Goal: Transaction & Acquisition: Book appointment/travel/reservation

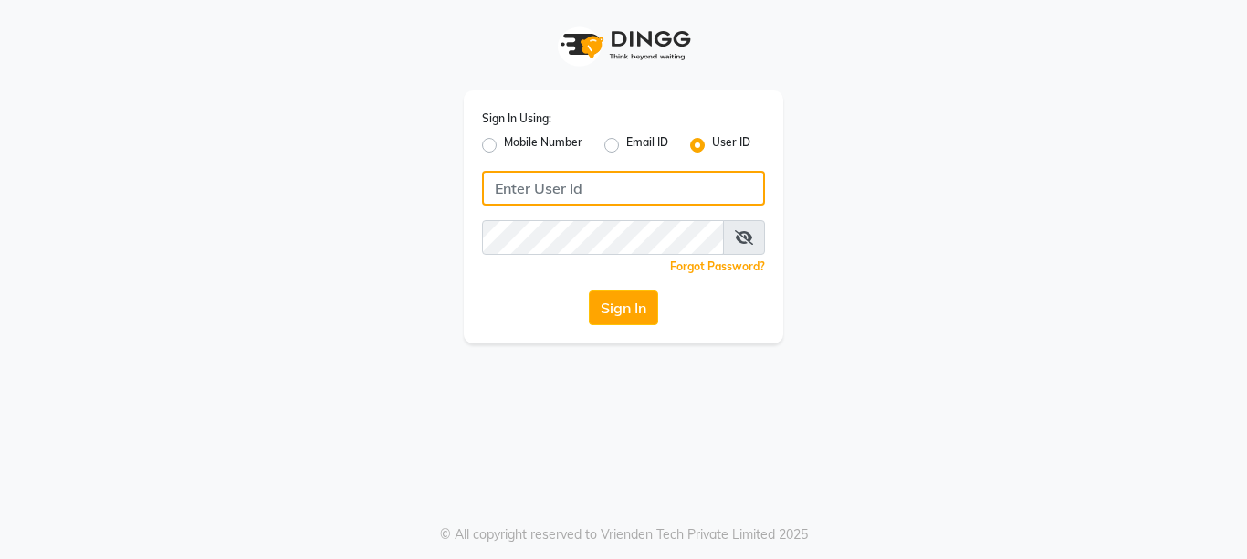
click at [498, 189] on input "Username" at bounding box center [623, 188] width 283 height 35
type input "[PERSON_NAME]@123"
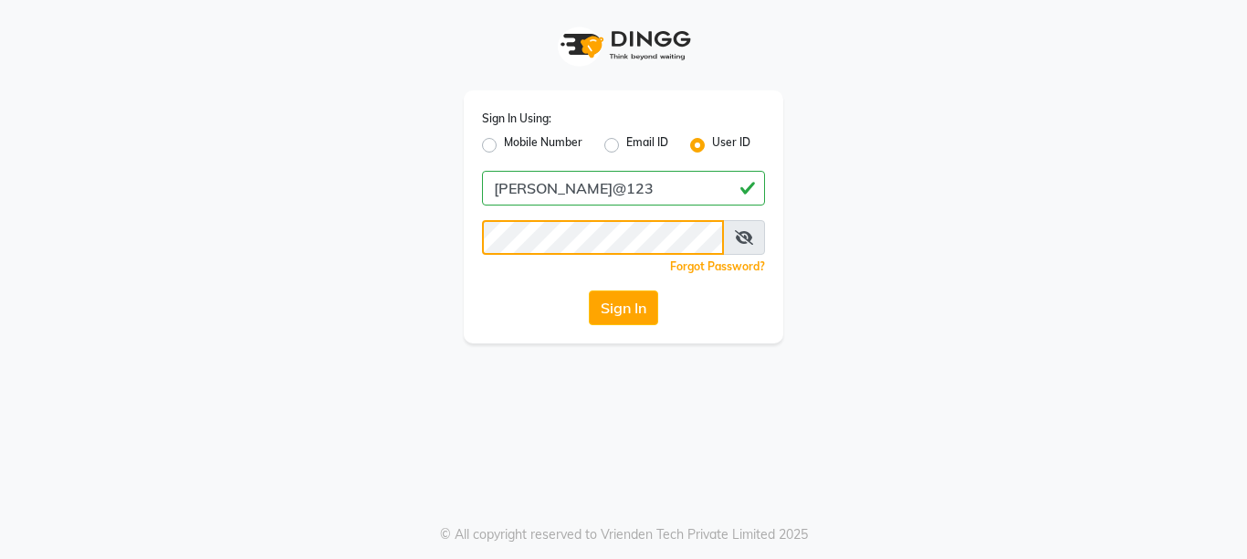
click at [589, 290] on button "Sign In" at bounding box center [623, 307] width 69 height 35
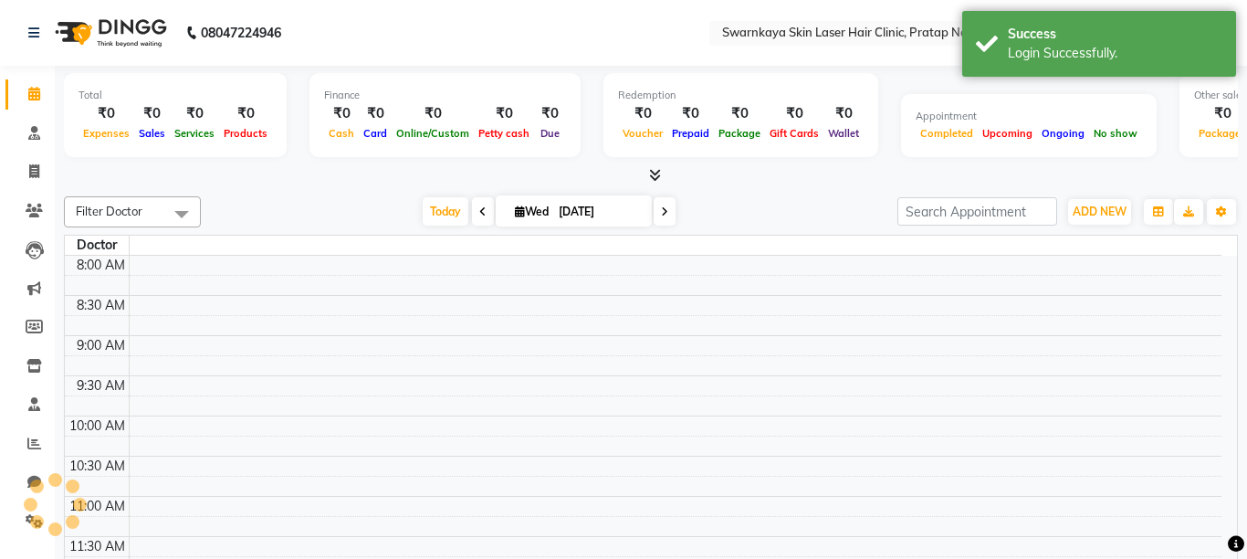
select select "en"
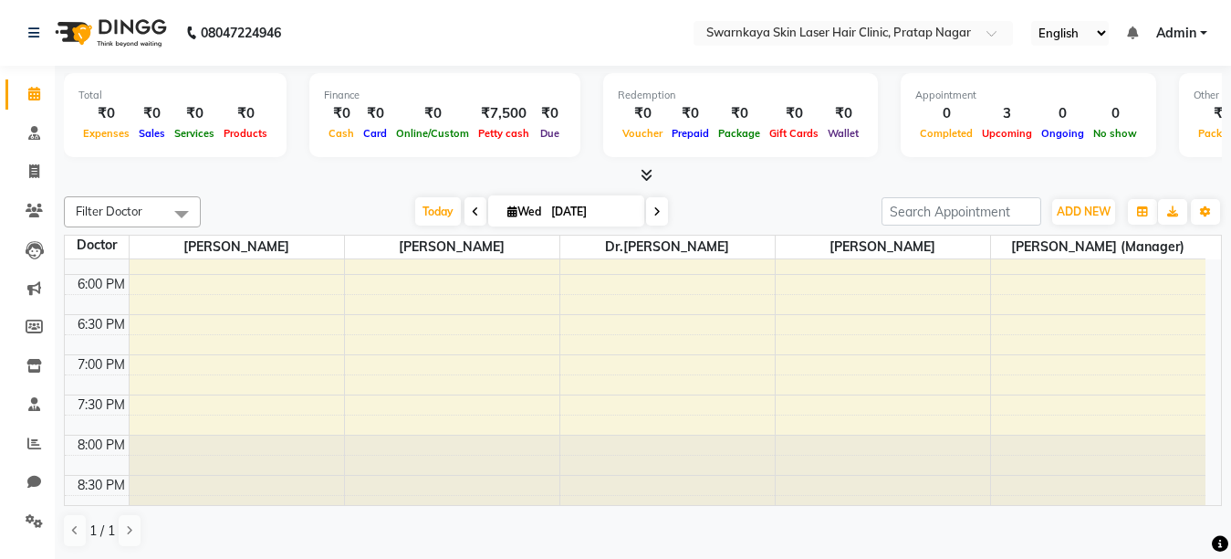
scroll to position [637, 0]
click at [654, 210] on icon at bounding box center [657, 211] width 7 height 11
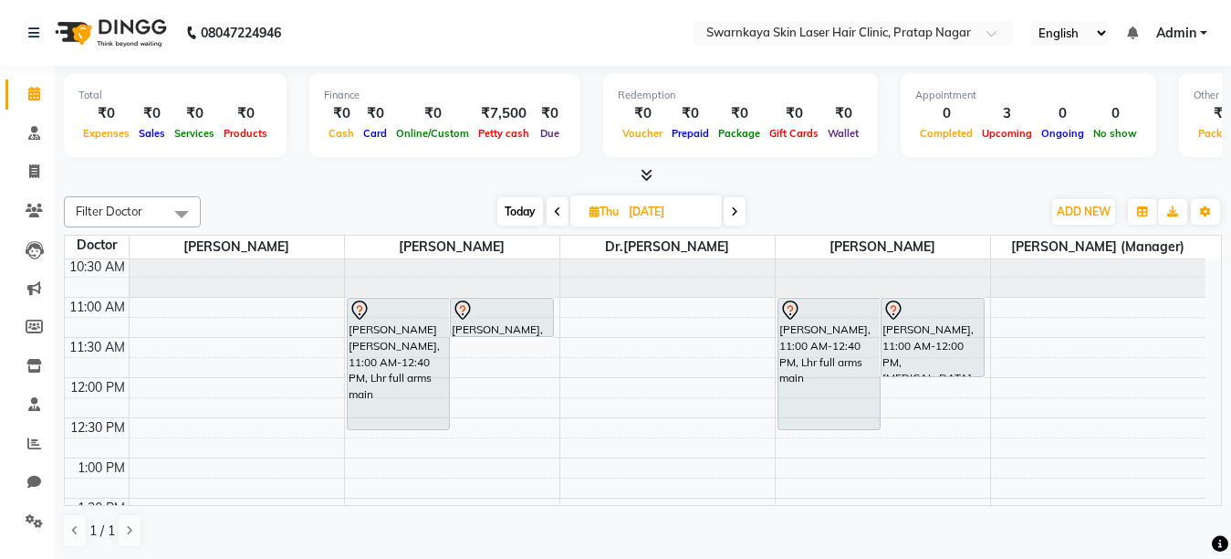
scroll to position [30, 0]
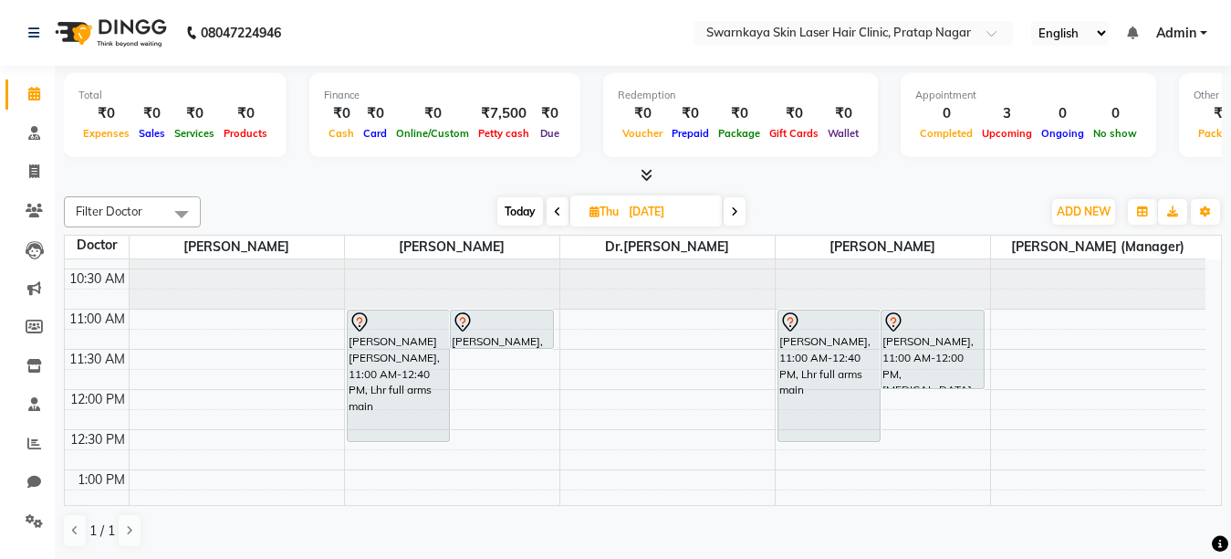
click at [732, 210] on icon at bounding box center [734, 211] width 7 height 11
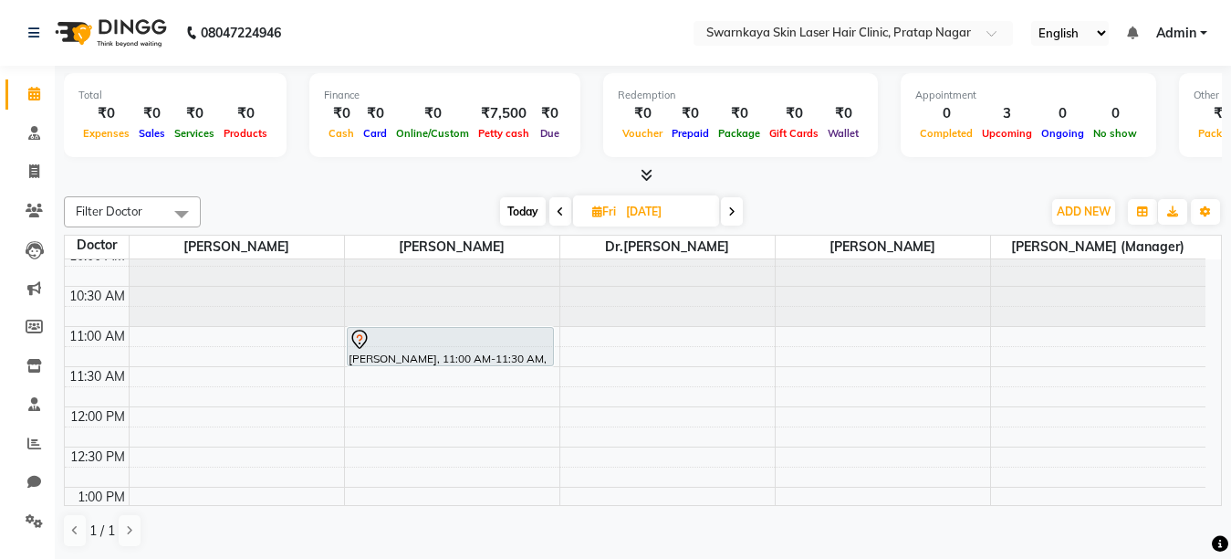
scroll to position [0, 0]
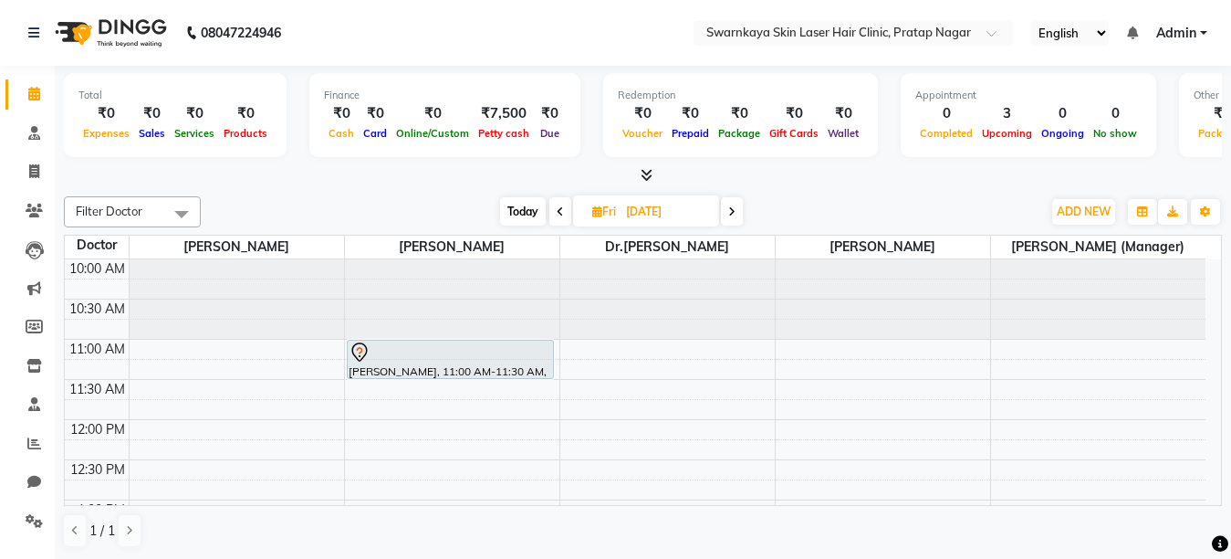
click at [514, 210] on span "Today" at bounding box center [523, 211] width 46 height 28
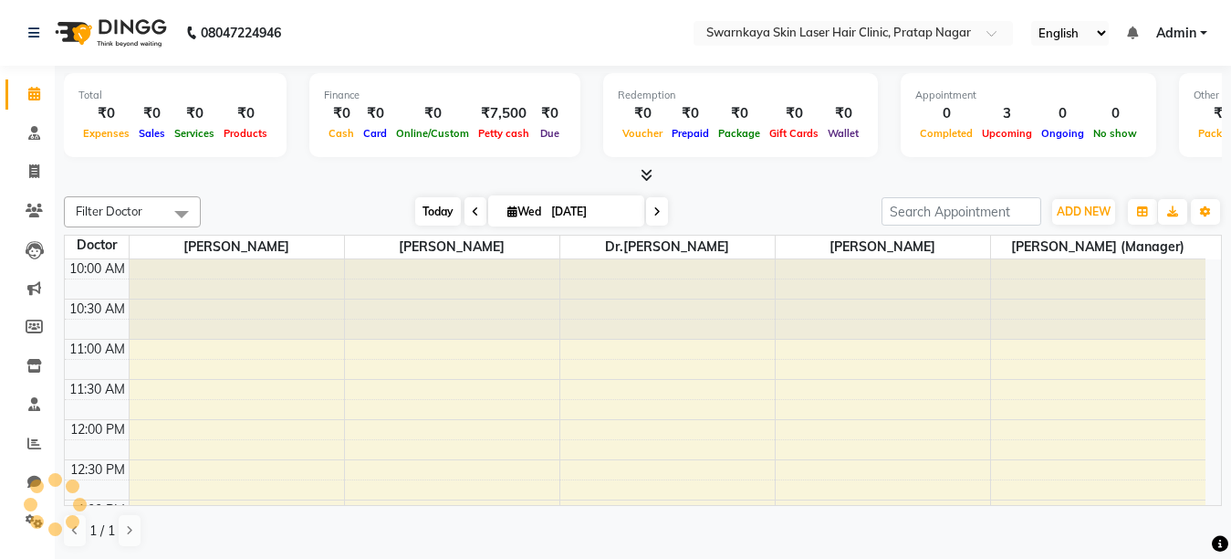
scroll to position [322, 0]
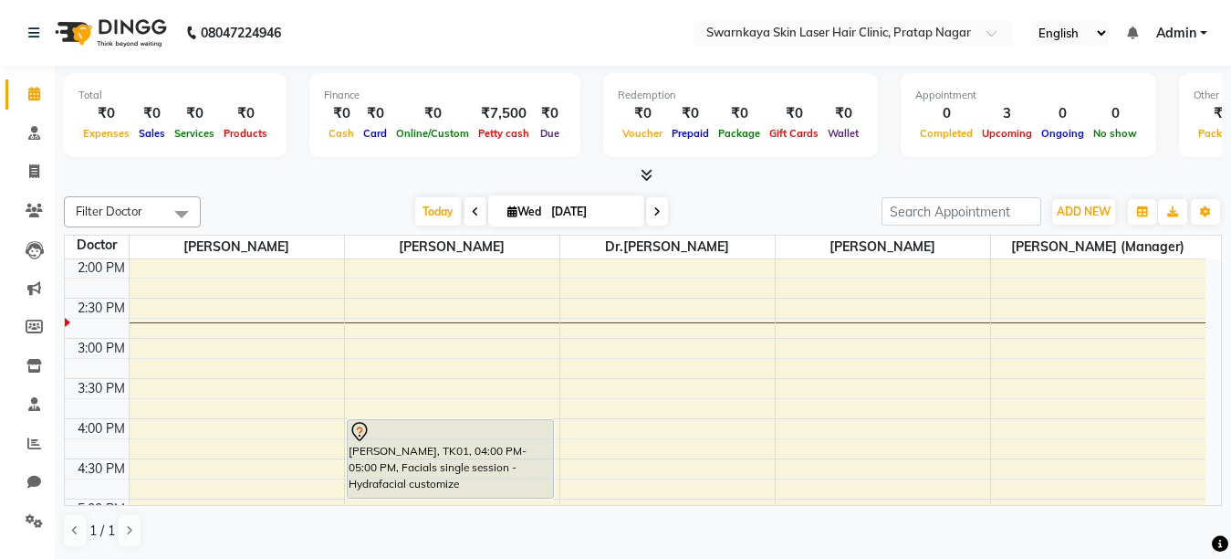
click at [472, 208] on icon at bounding box center [475, 211] width 7 height 11
type input "02-09-2025"
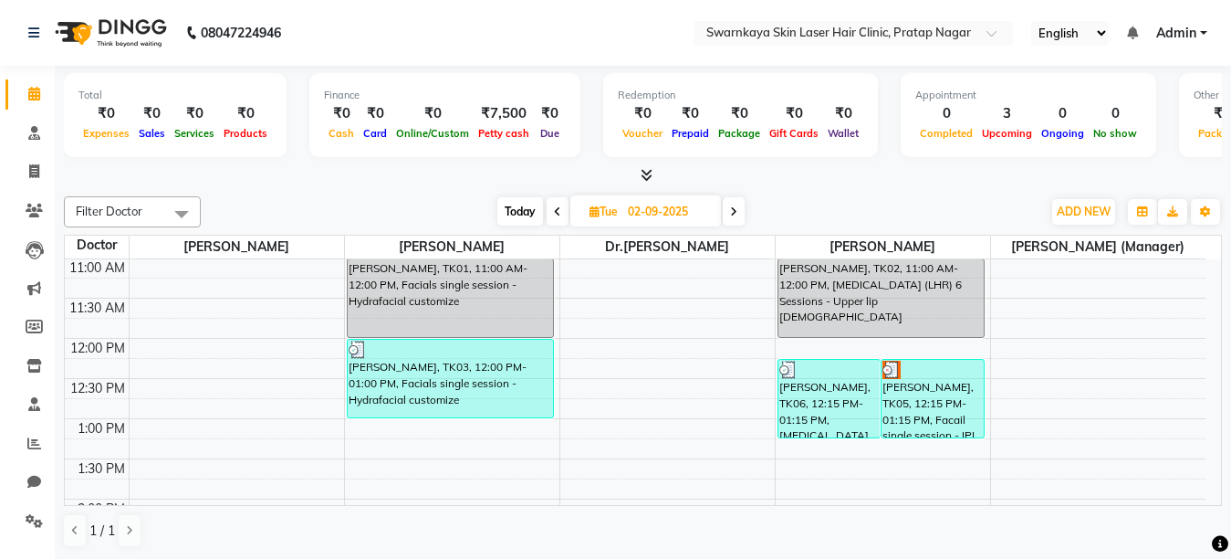
scroll to position [67, 0]
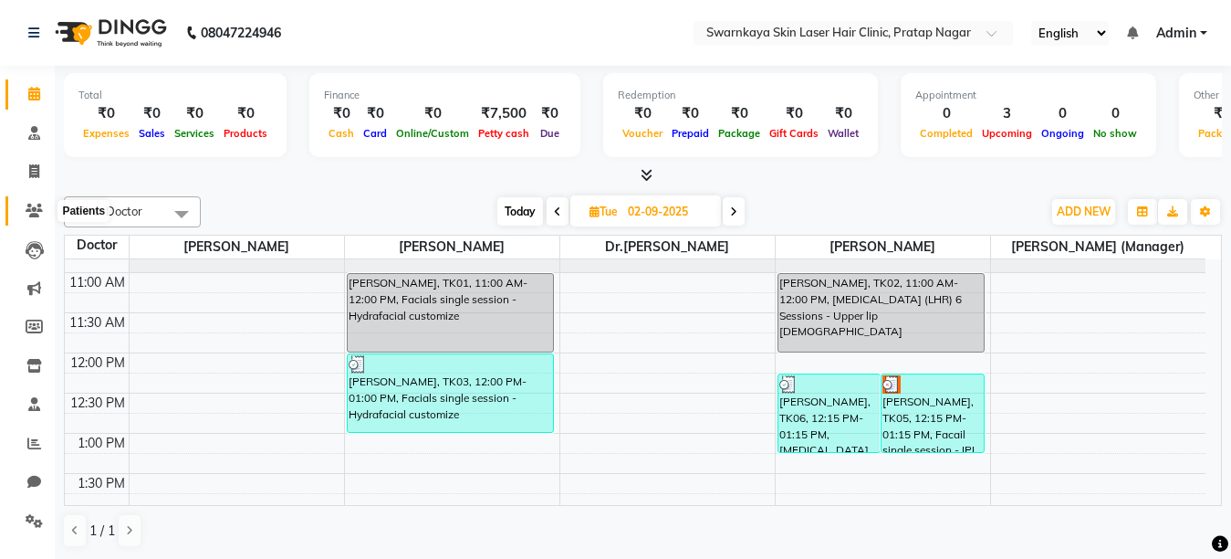
click at [36, 208] on icon at bounding box center [34, 211] width 17 height 14
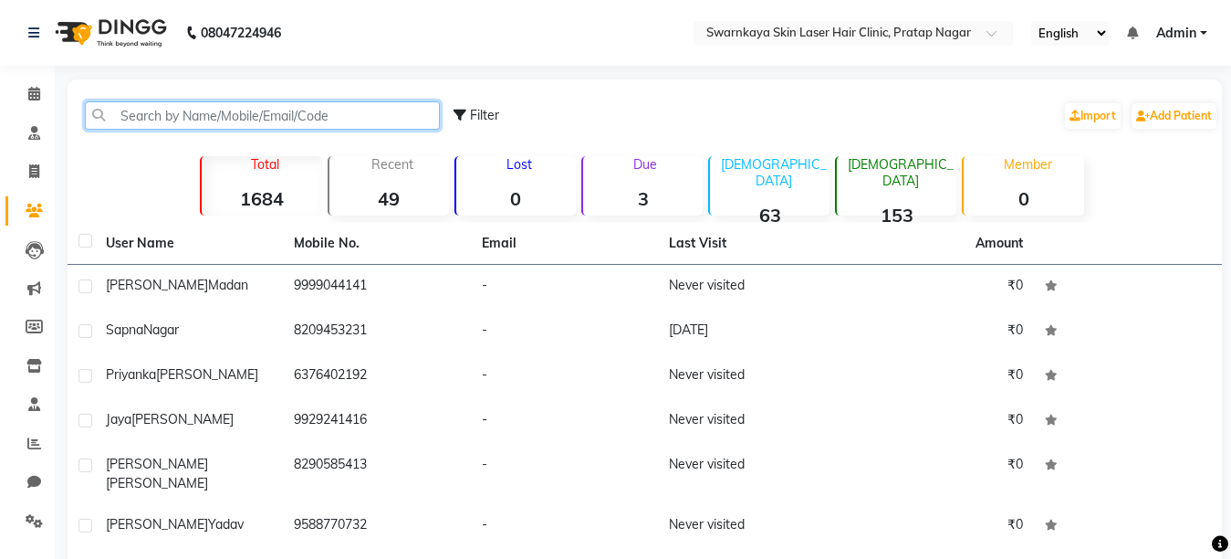
click at [130, 111] on input "text" at bounding box center [262, 115] width 355 height 28
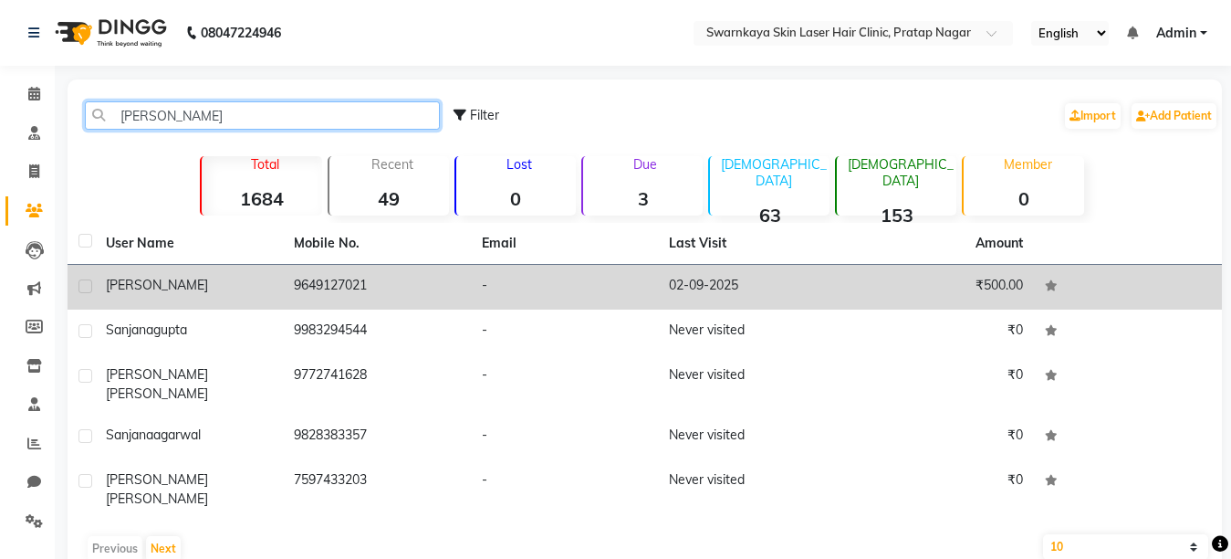
type input "[PERSON_NAME]"
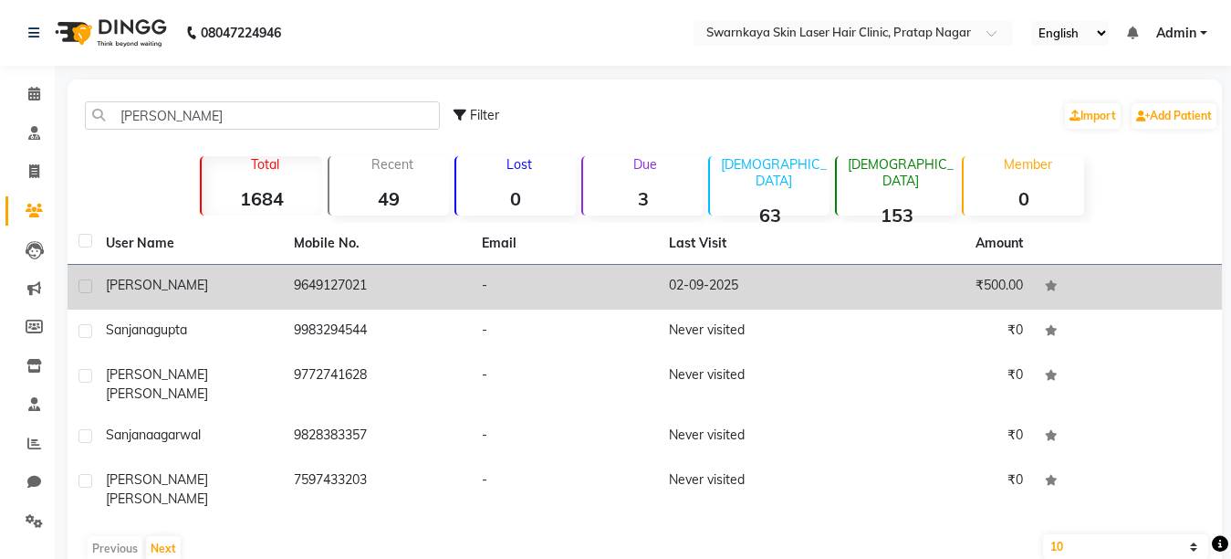
click at [198, 280] on div "[PERSON_NAME]" at bounding box center [189, 285] width 166 height 19
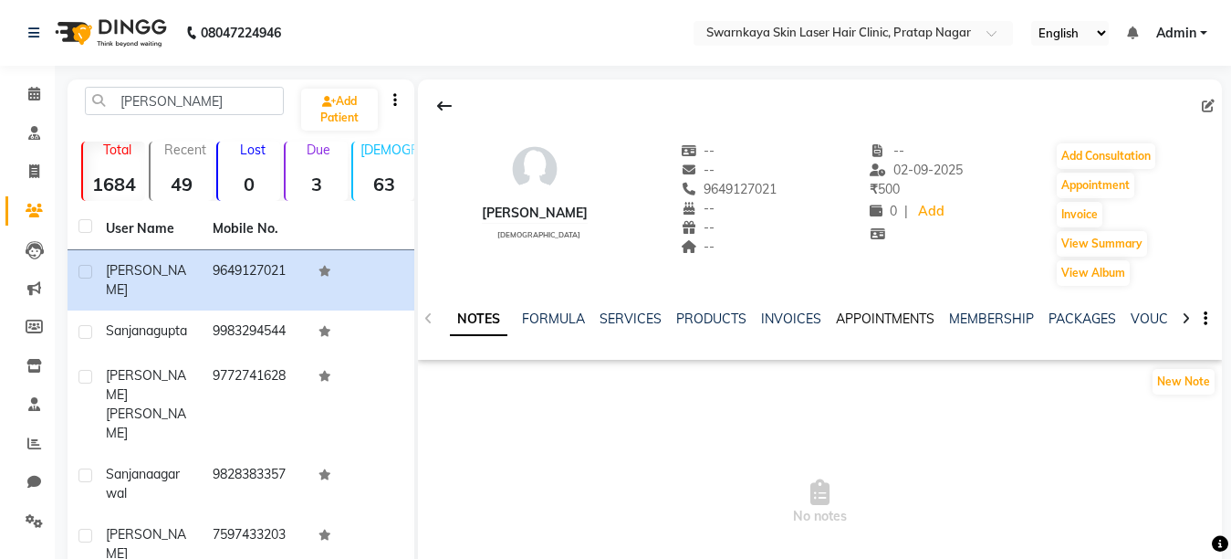
click at [874, 315] on link "APPOINTMENTS" at bounding box center [885, 318] width 99 height 16
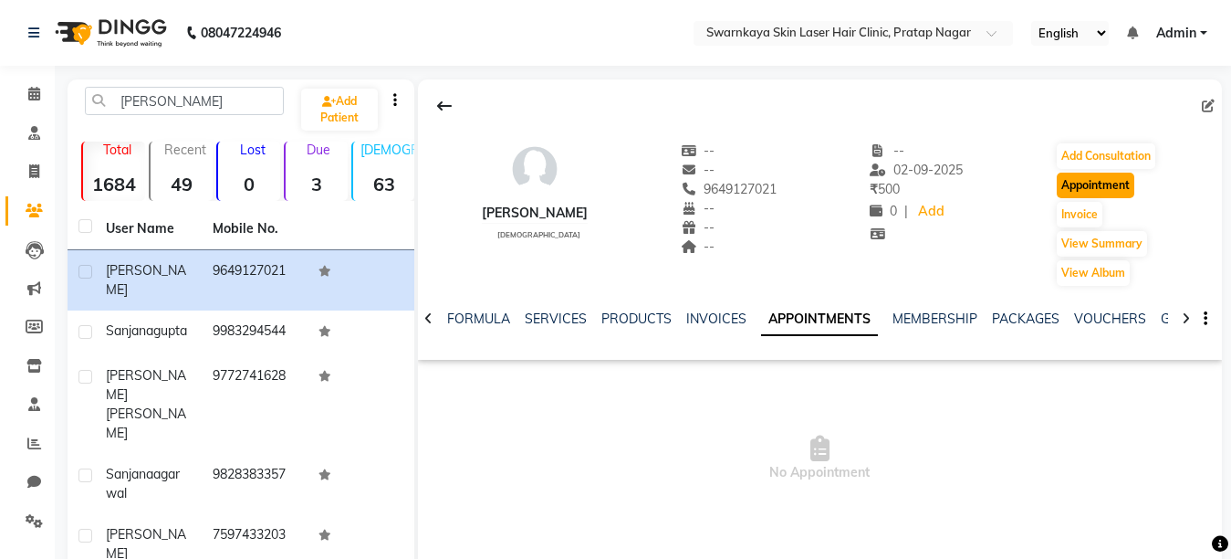
click at [1084, 181] on button "Appointment" at bounding box center [1096, 186] width 78 height 26
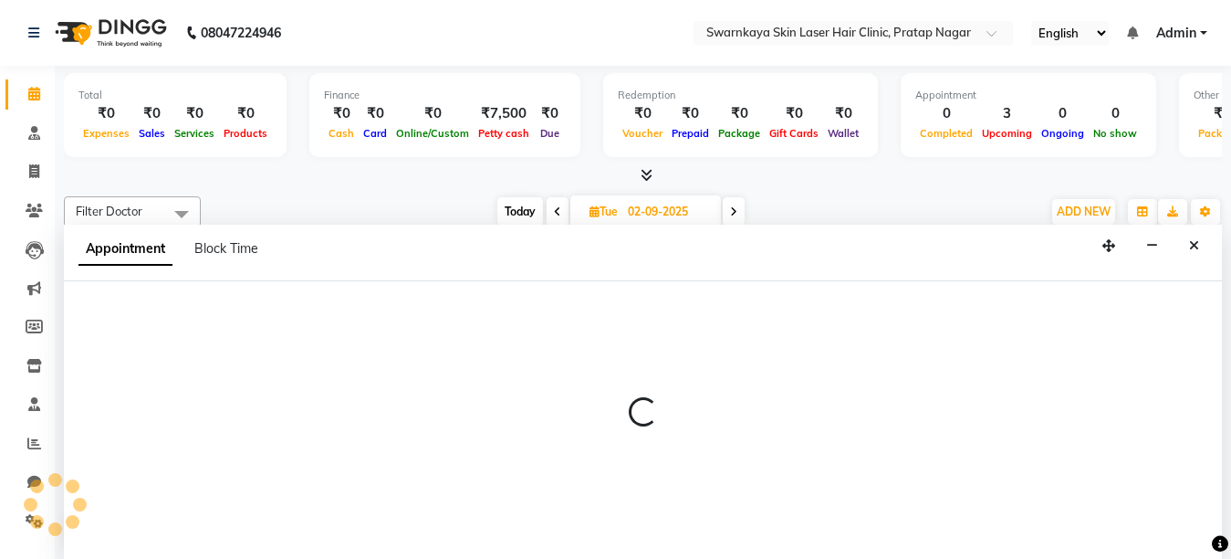
scroll to position [1, 0]
select select "tentative"
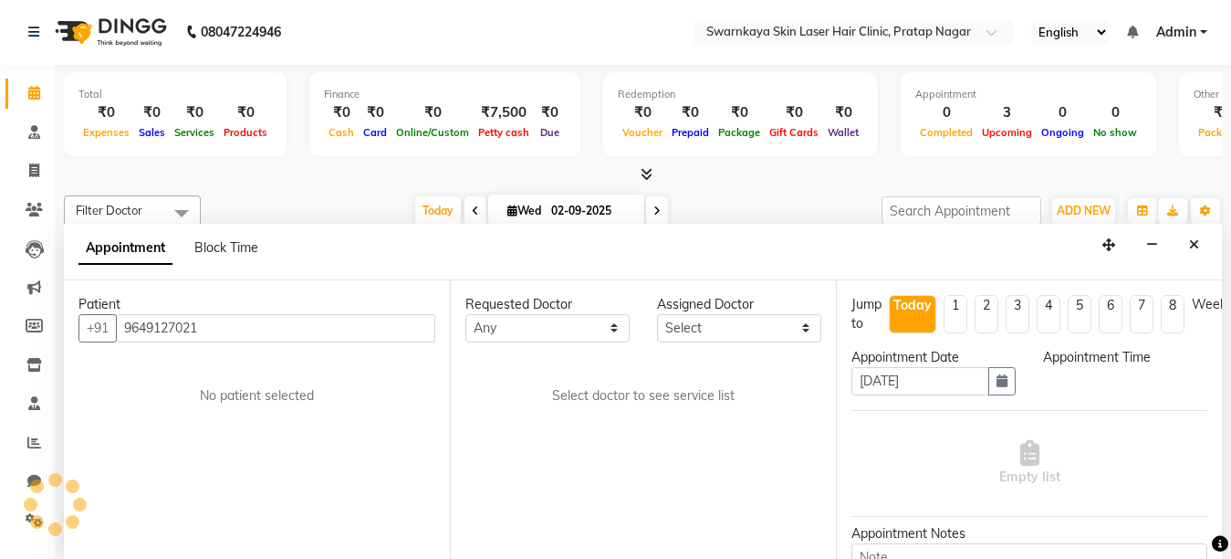
type input "[DATE]"
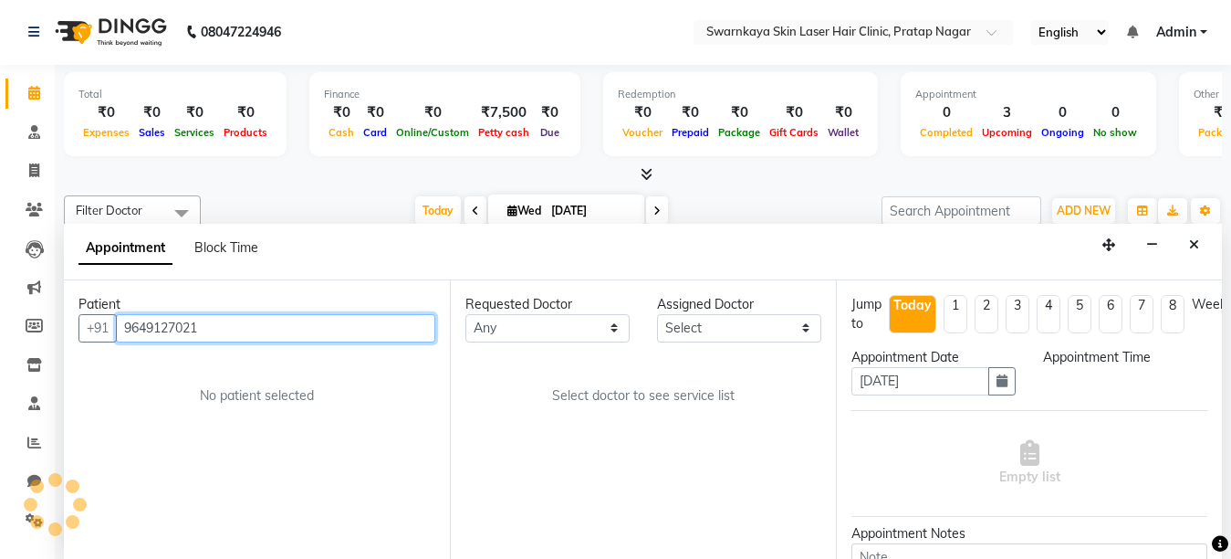
select select "660"
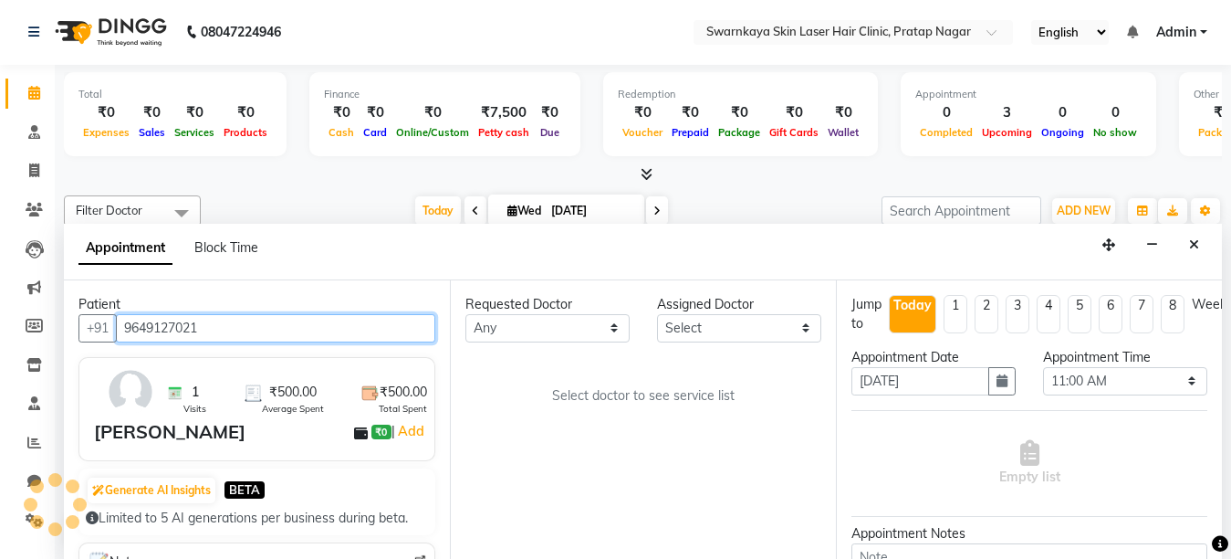
scroll to position [322, 0]
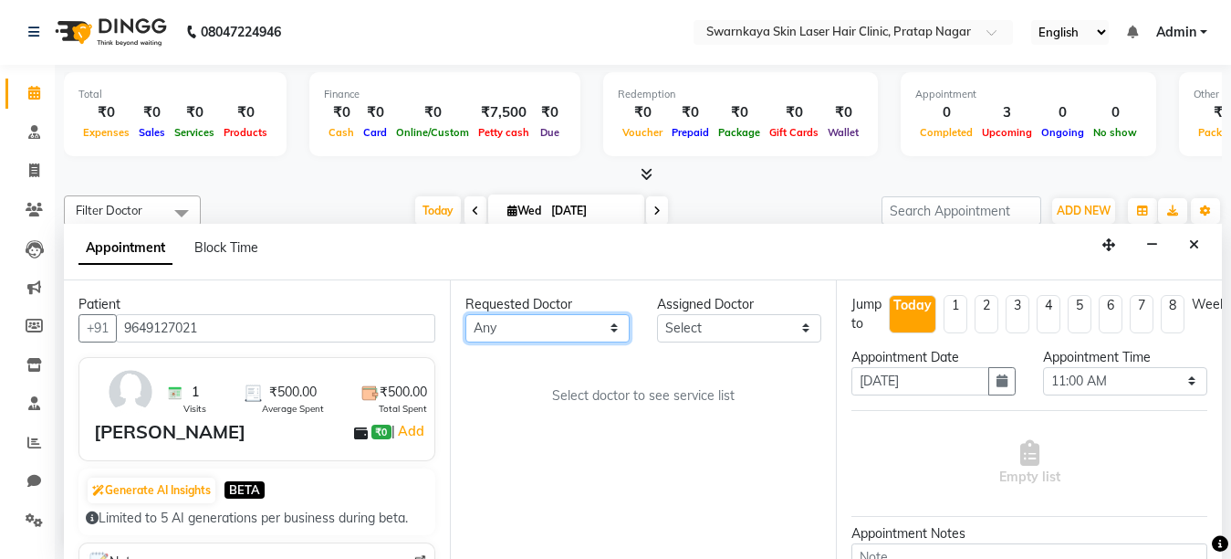
click at [613, 328] on select "Any [PERSON_NAME] Dr.[PERSON_NAME] [PERSON_NAME] [PERSON_NAME] [PERSON_NAME] (M…" at bounding box center [548, 328] width 164 height 28
select select "83970"
click at [466, 314] on select "Any [PERSON_NAME] Dr.[PERSON_NAME] [PERSON_NAME] [PERSON_NAME] [PERSON_NAME] (M…" at bounding box center [548, 328] width 164 height 28
select select "83970"
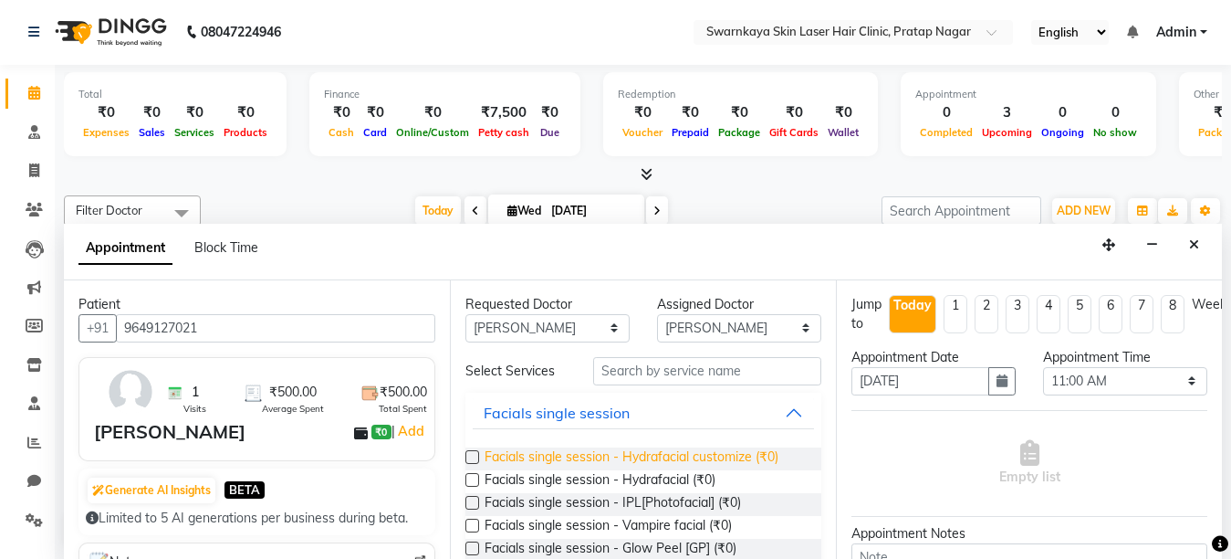
click at [732, 452] on span "Facials single session - Hydrafacial customize (₹0)" at bounding box center [632, 458] width 294 height 23
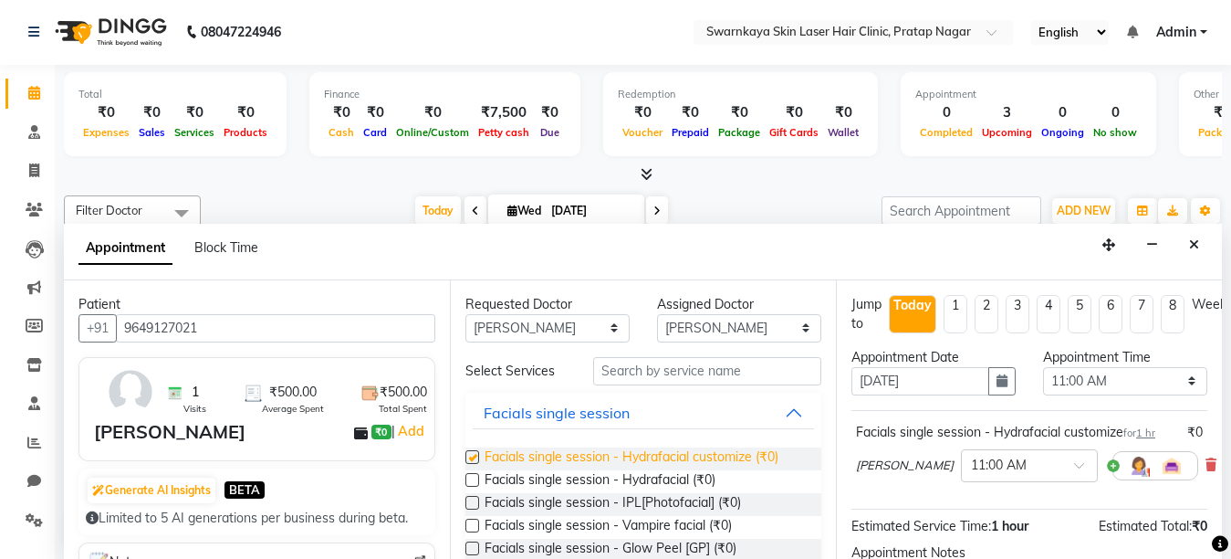
checkbox input "false"
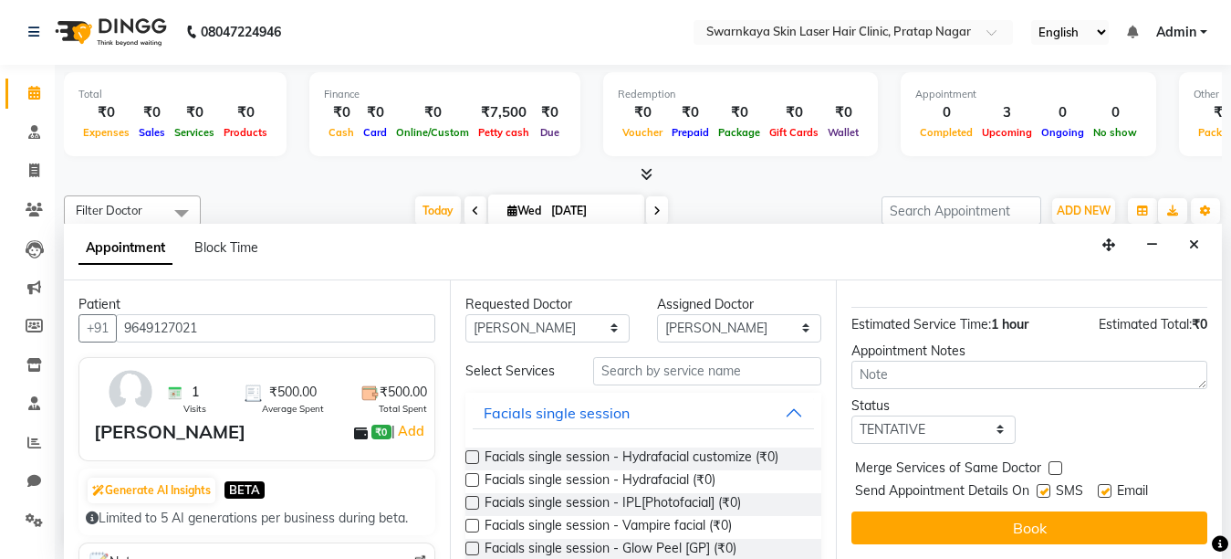
click at [1102, 484] on label at bounding box center [1105, 491] width 14 height 14
click at [1102, 487] on input "checkbox" at bounding box center [1104, 493] width 12 height 12
checkbox input "false"
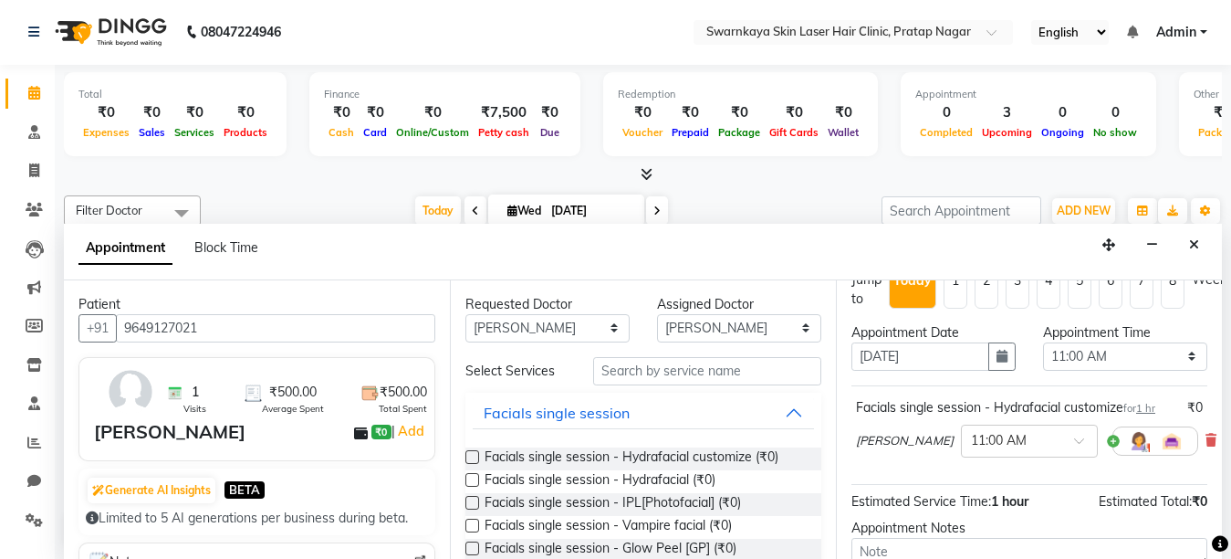
scroll to position [0, 0]
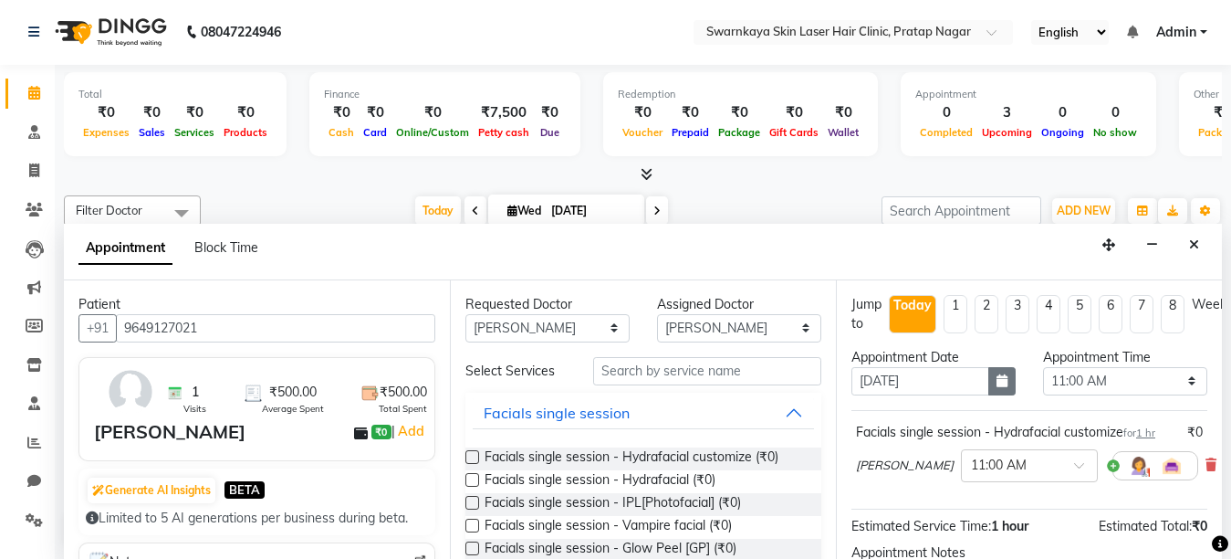
click at [997, 380] on icon "button" at bounding box center [1002, 380] width 11 height 13
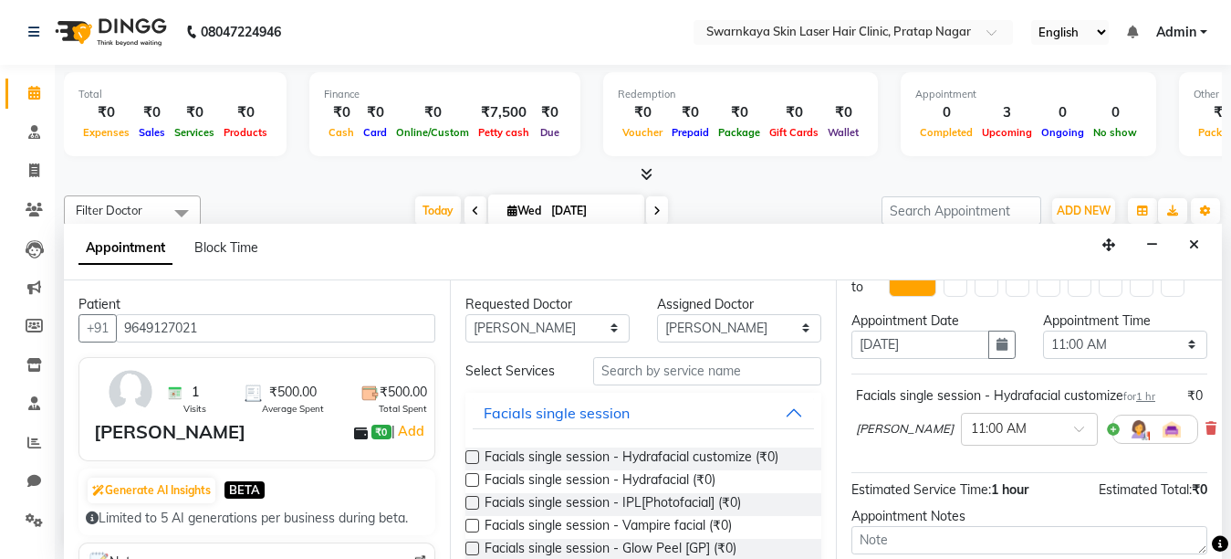
scroll to position [73, 0]
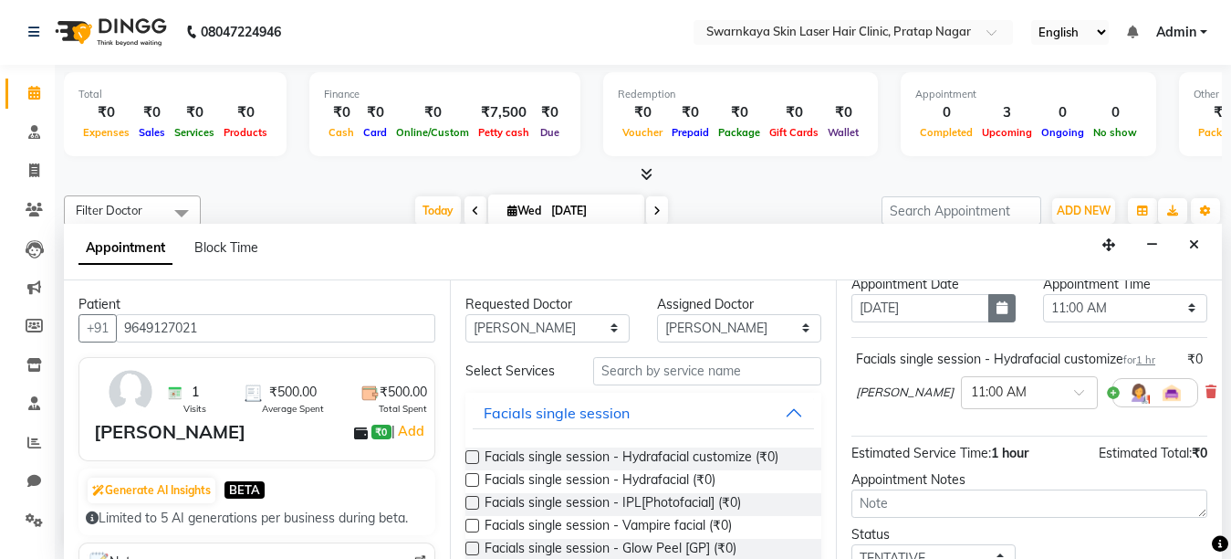
click at [997, 304] on icon "button" at bounding box center [1002, 307] width 11 height 13
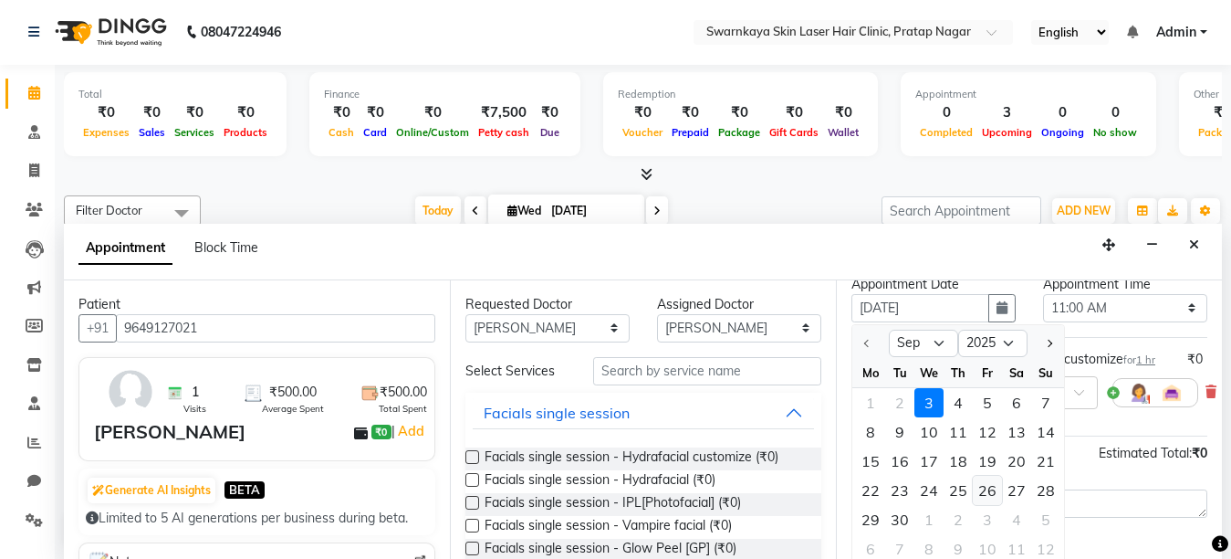
click at [991, 484] on div "26" at bounding box center [987, 490] width 29 height 29
type input "[DATE]"
select select "660"
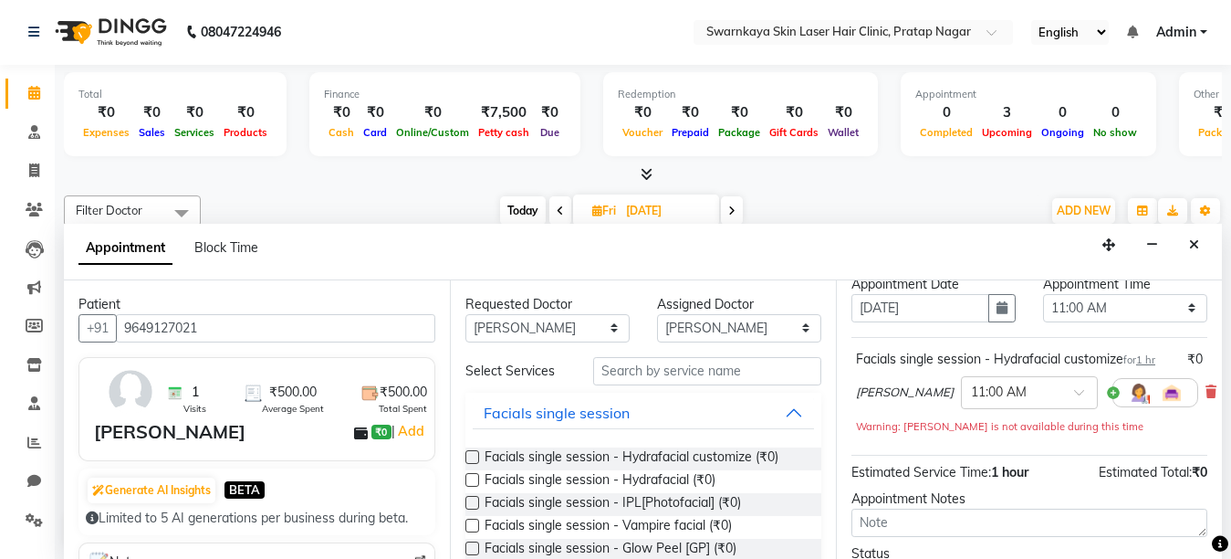
scroll to position [322, 0]
click at [997, 301] on icon "button" at bounding box center [1002, 307] width 11 height 13
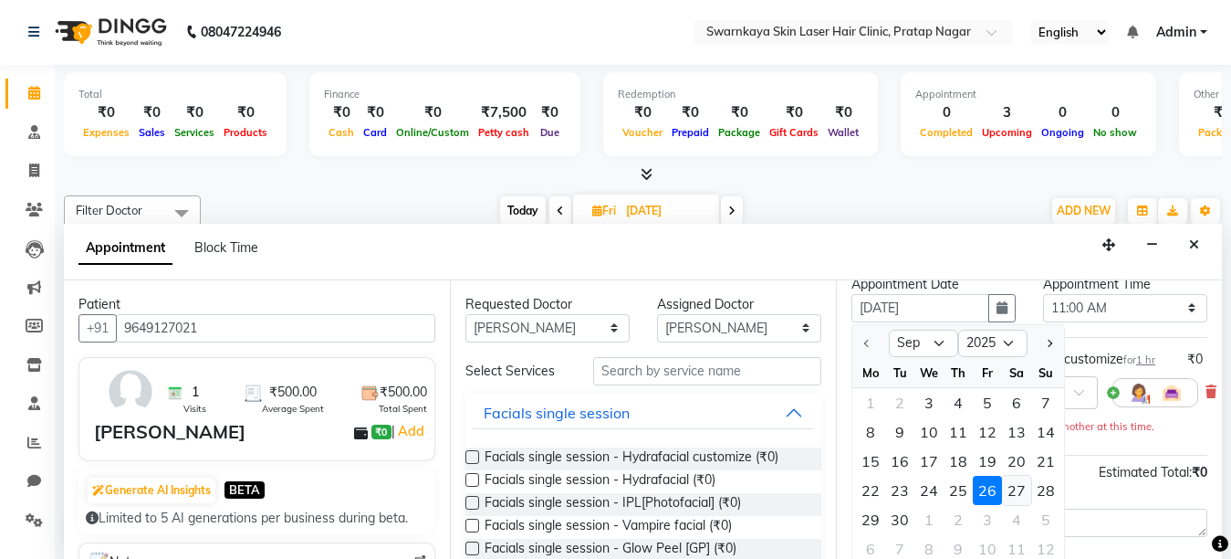
click at [1018, 494] on div "27" at bounding box center [1016, 490] width 29 height 29
type input "[DATE]"
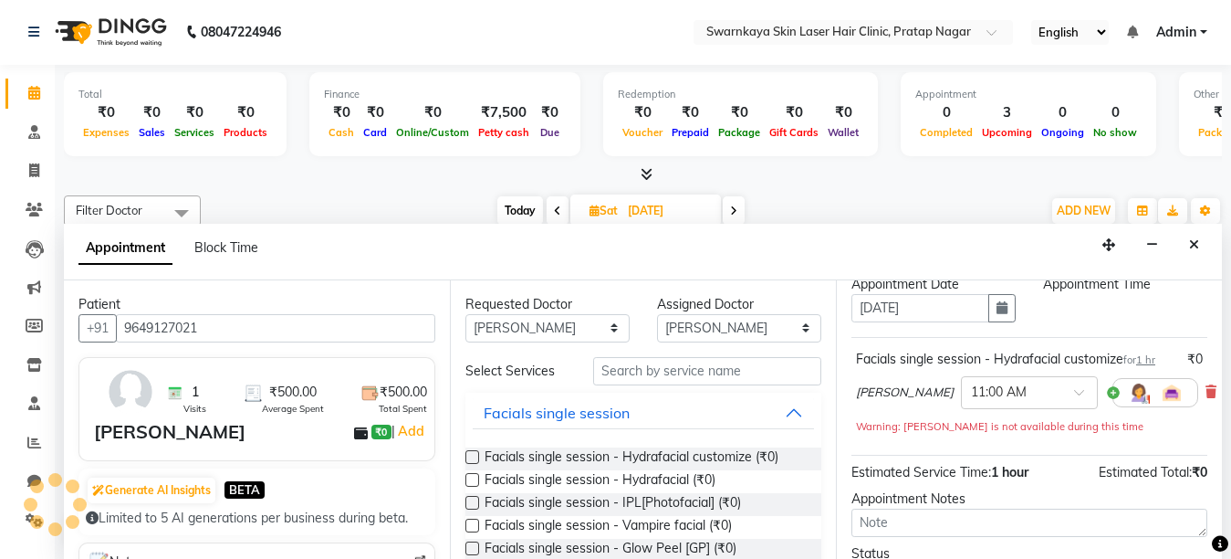
select select "660"
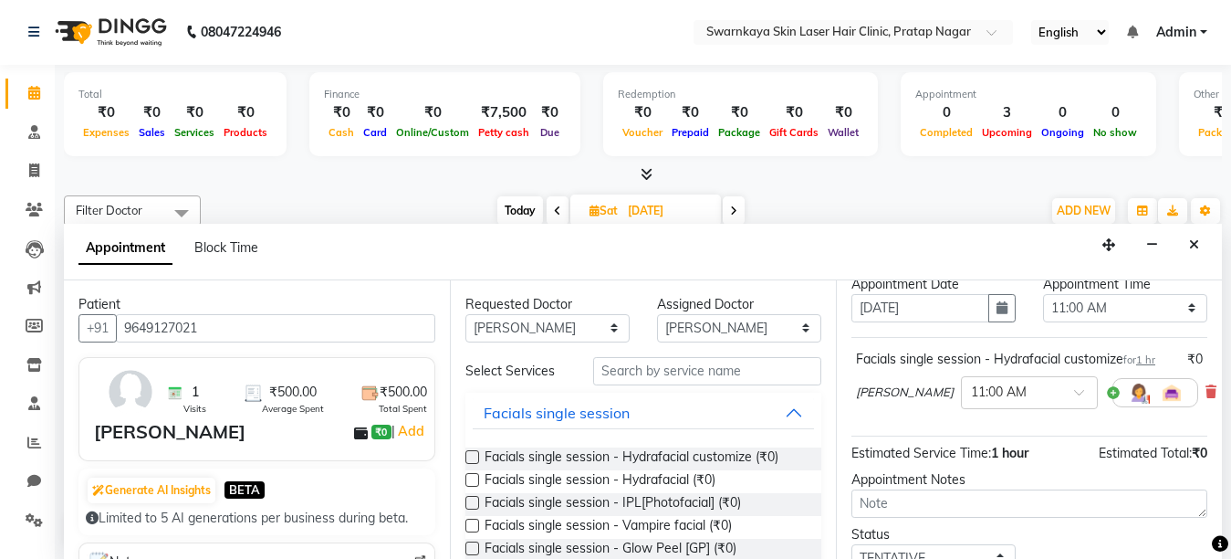
scroll to position [217, 0]
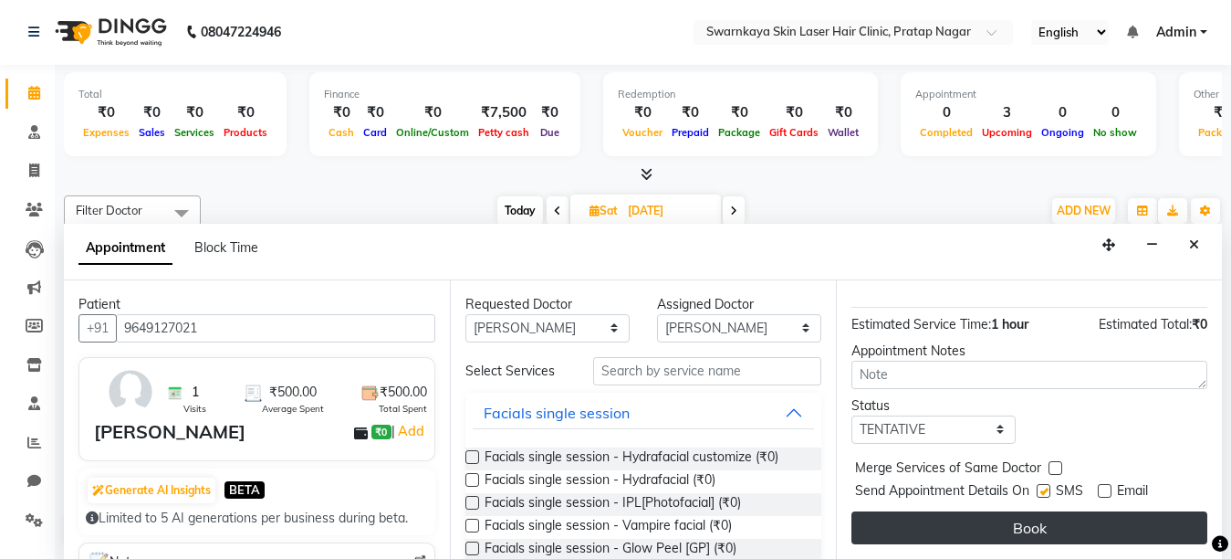
click at [1033, 511] on button "Book" at bounding box center [1030, 527] width 356 height 33
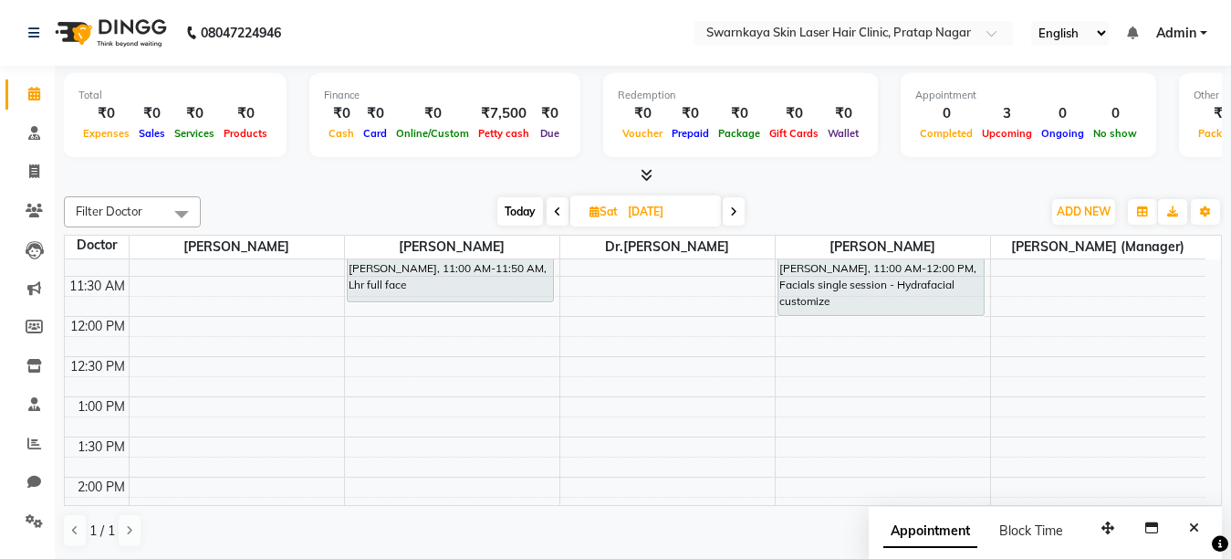
scroll to position [67, 0]
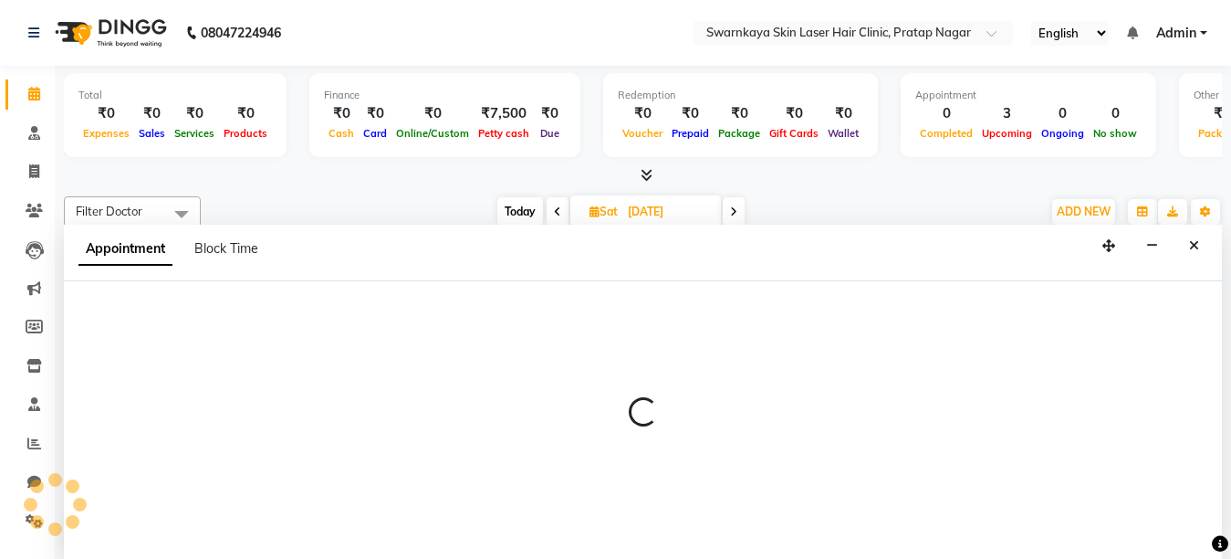
select select "83968"
select select "tentative"
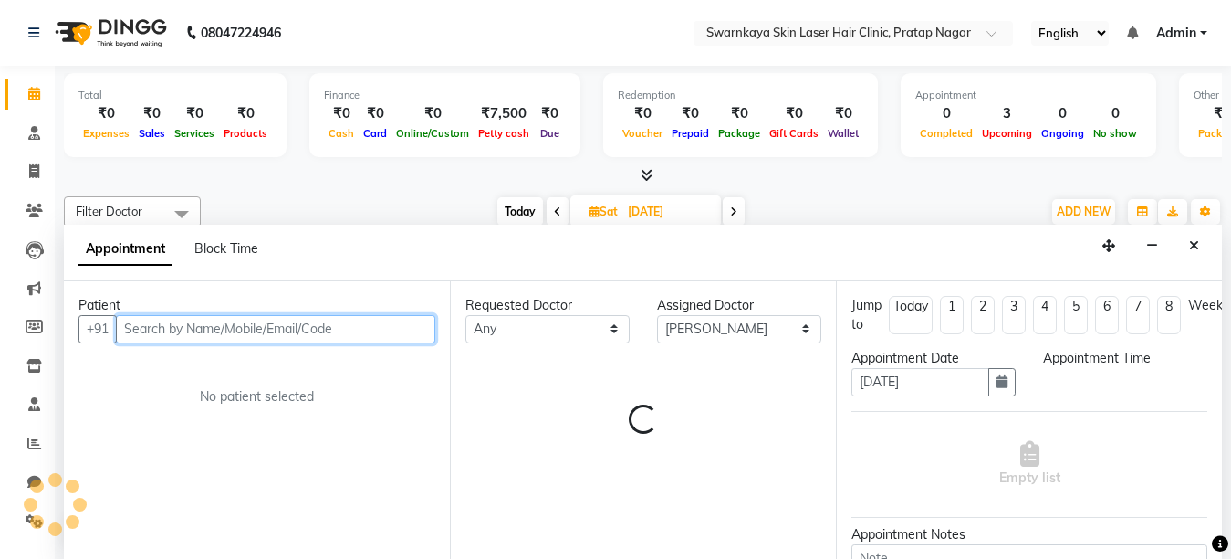
select select "705"
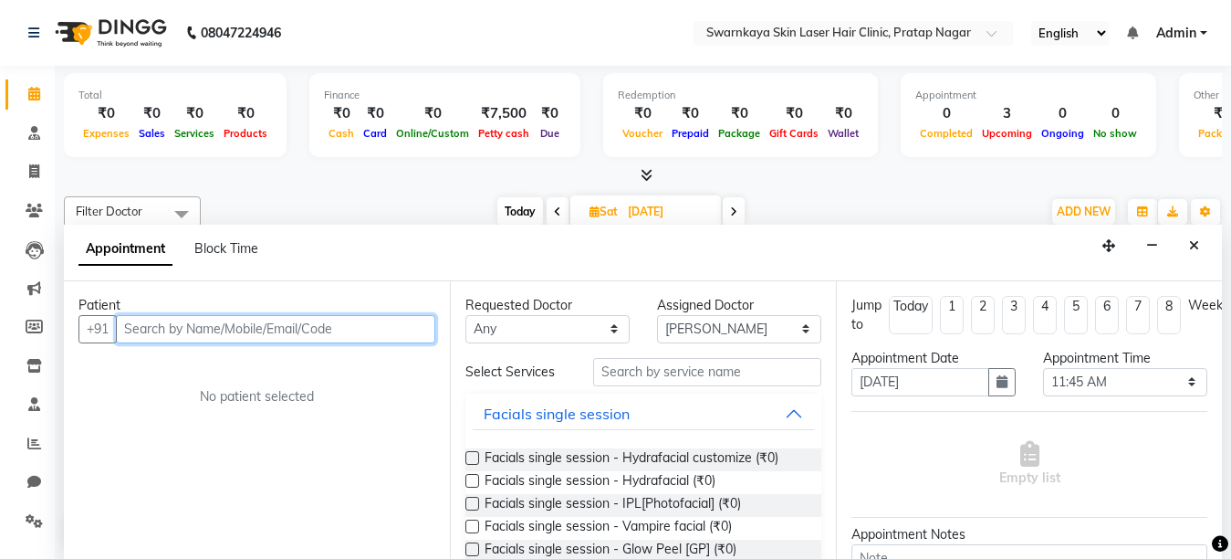
scroll to position [1, 0]
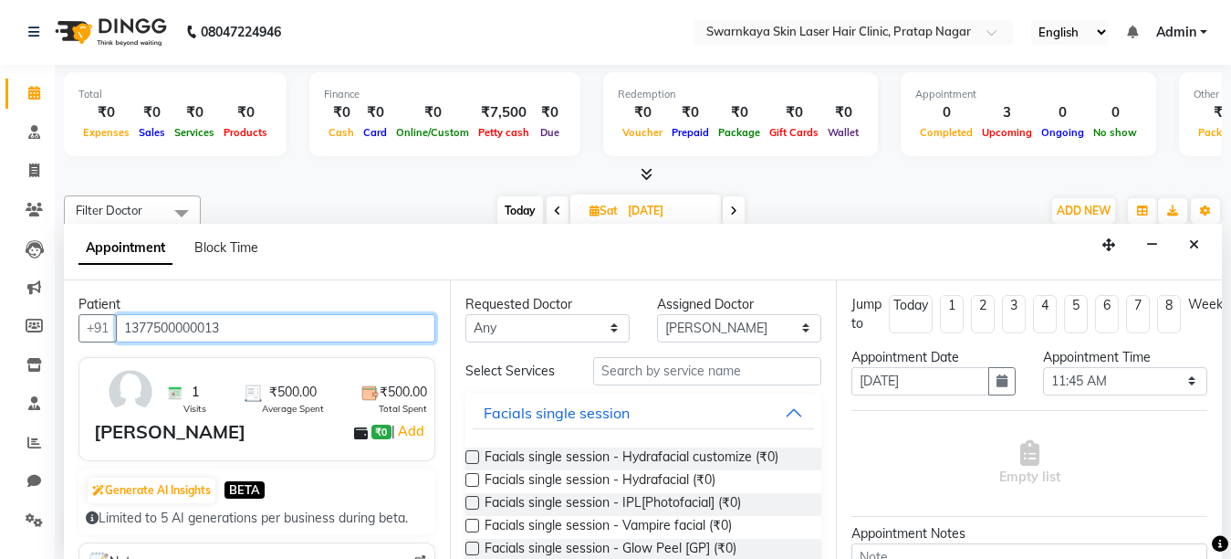
type input "1377500000013"
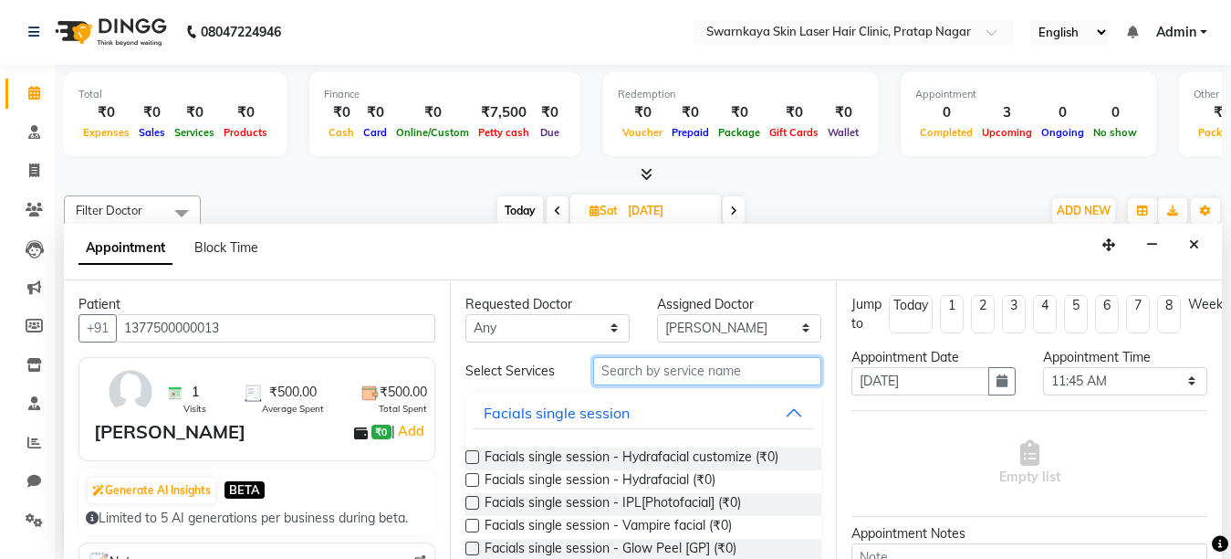
click at [658, 370] on input "text" at bounding box center [707, 371] width 228 height 28
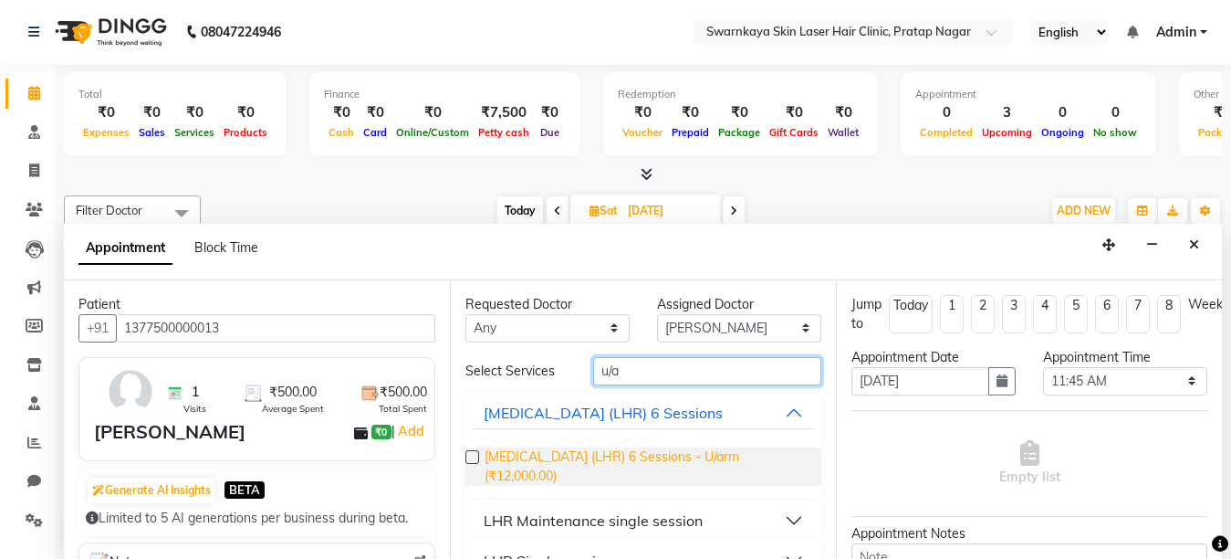
type input "u/a"
click at [633, 456] on span "[MEDICAL_DATA] (LHR) 6 Sessions - U/arm (₹12,000.00)" at bounding box center [646, 466] width 322 height 38
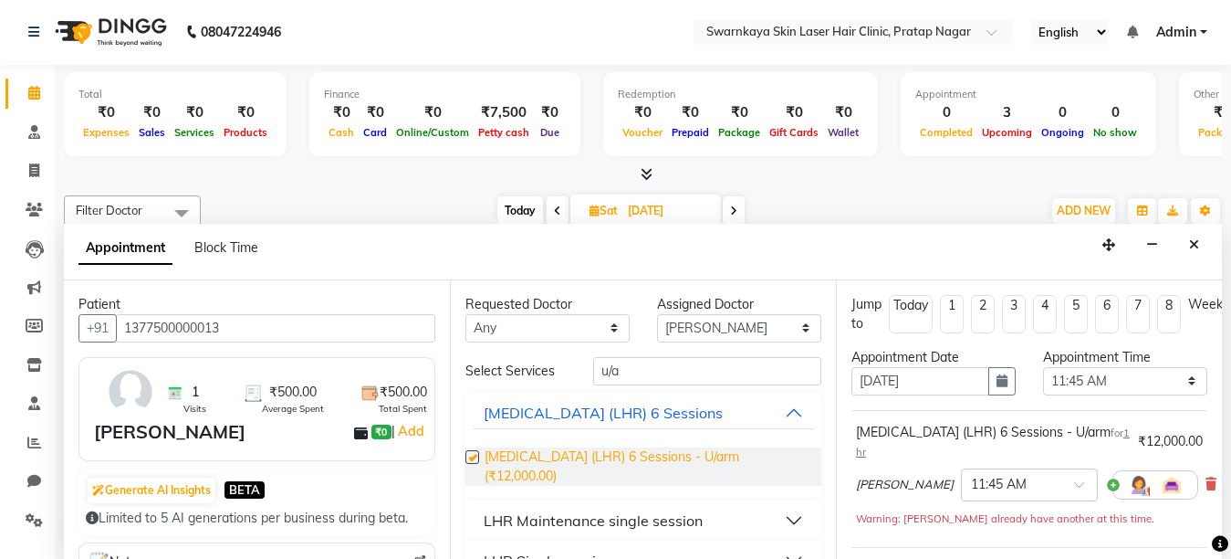
checkbox input "false"
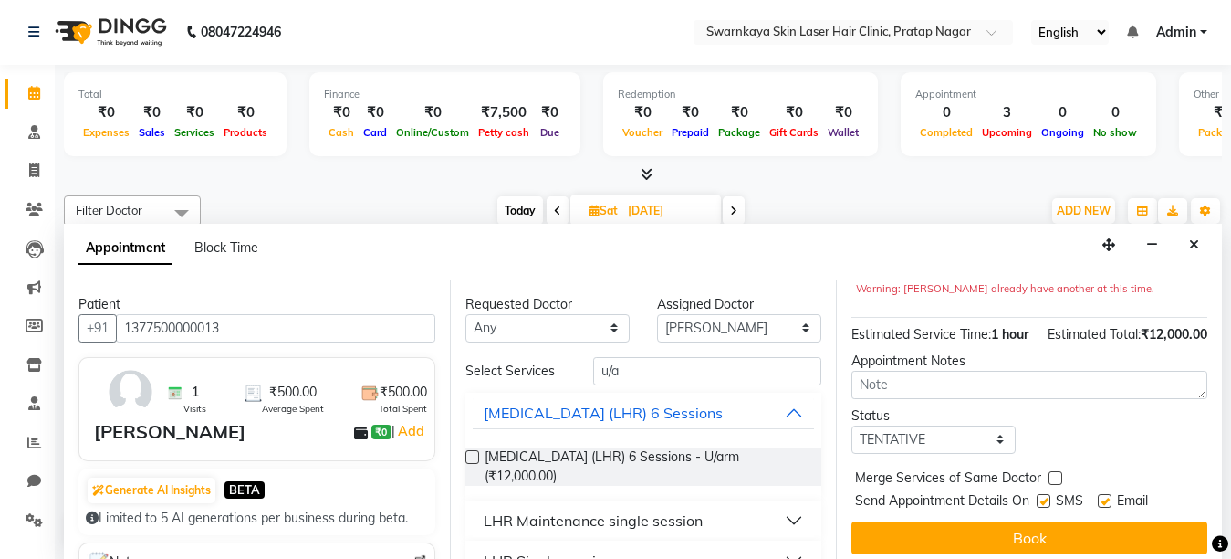
click at [1104, 508] on label at bounding box center [1105, 501] width 14 height 14
click at [1104, 508] on input "checkbox" at bounding box center [1104, 503] width 12 height 12
checkbox input "false"
click at [1040, 508] on label at bounding box center [1044, 501] width 14 height 14
click at [1040, 508] on input "checkbox" at bounding box center [1043, 503] width 12 height 12
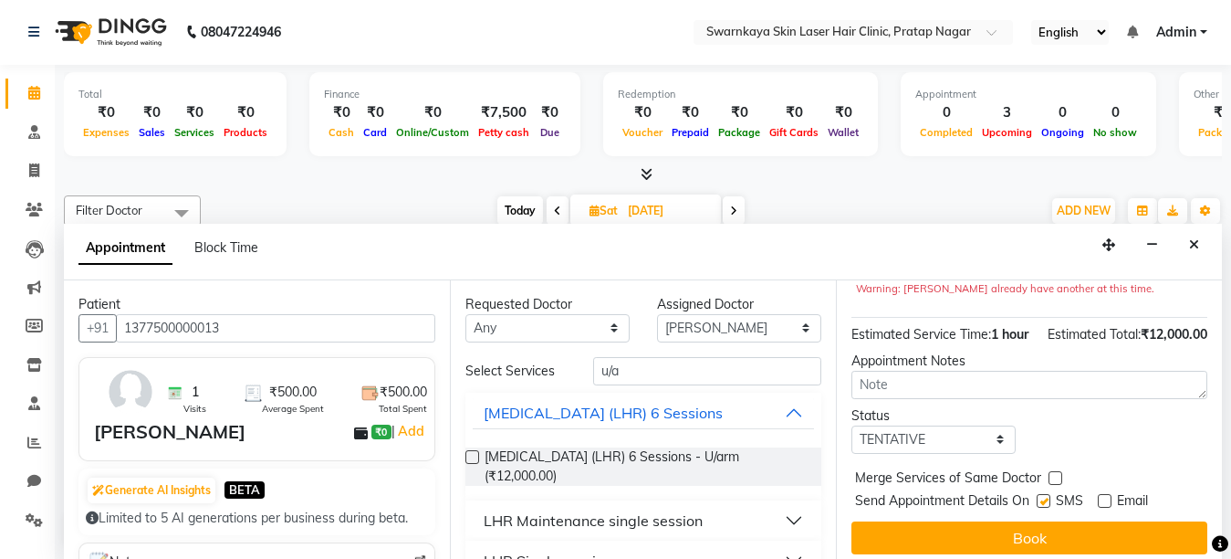
checkbox input "false"
click at [911, 399] on textarea at bounding box center [1030, 385] width 356 height 28
type textarea "3"
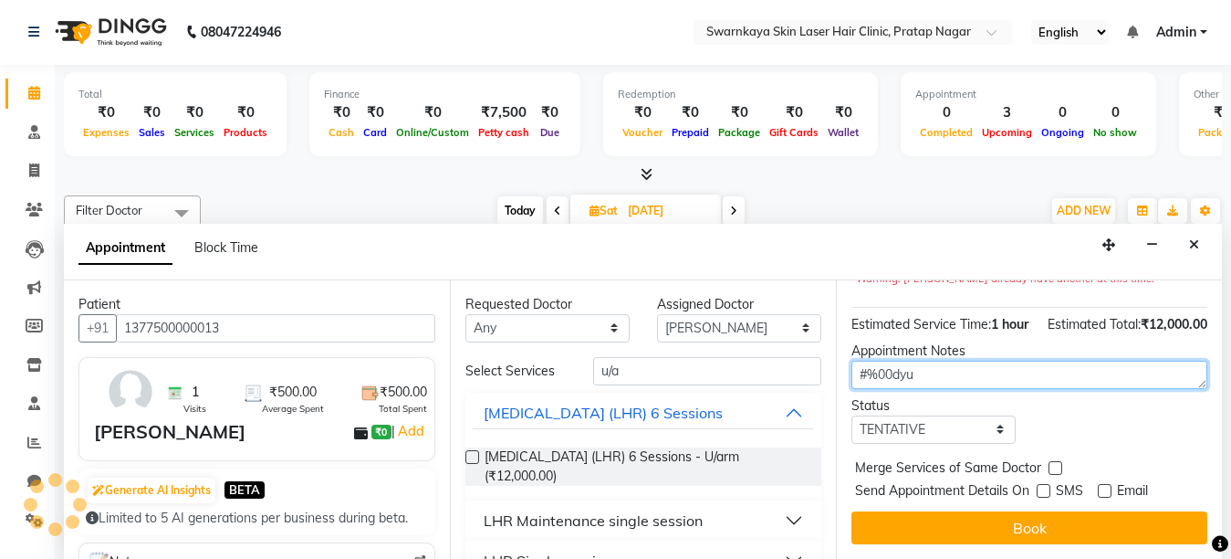
scroll to position [278, 0]
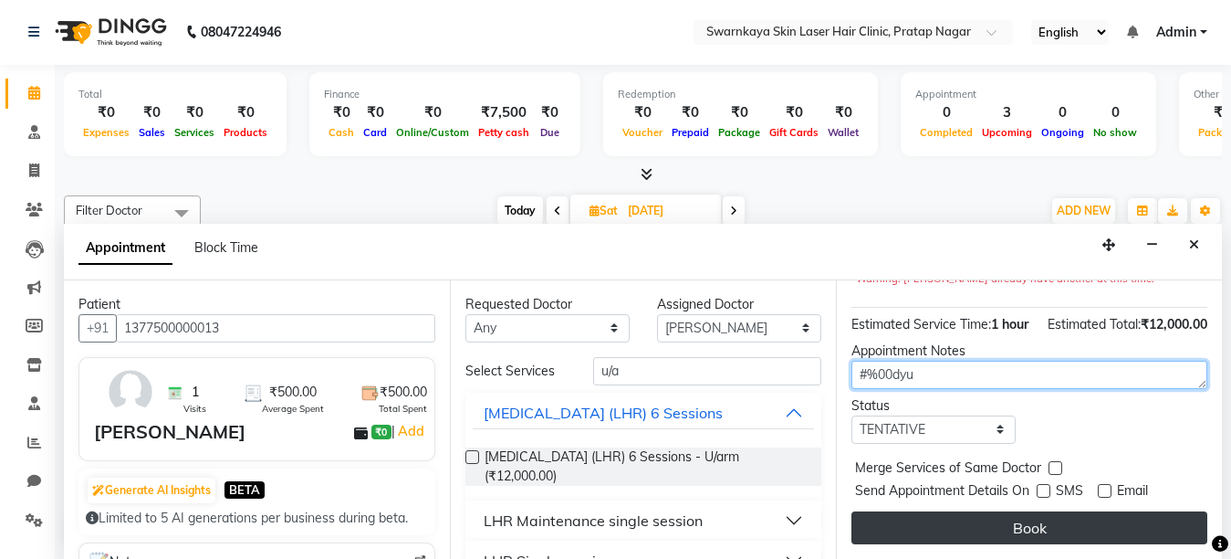
type textarea "#%00dyu"
click at [1125, 511] on button "Book" at bounding box center [1030, 527] width 356 height 33
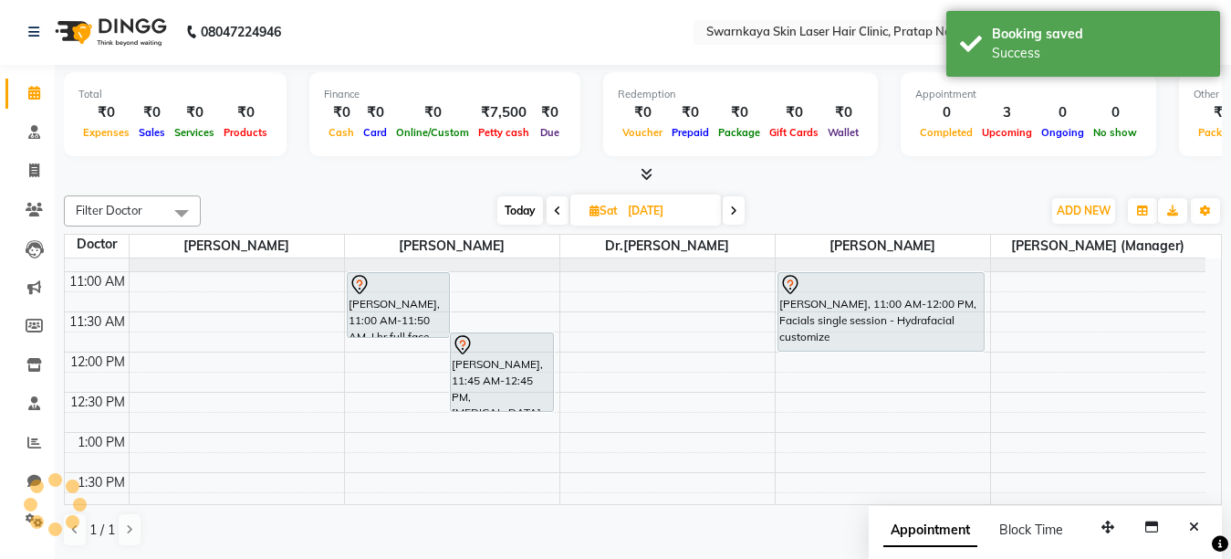
scroll to position [0, 0]
click at [523, 207] on span "Today" at bounding box center [520, 211] width 46 height 28
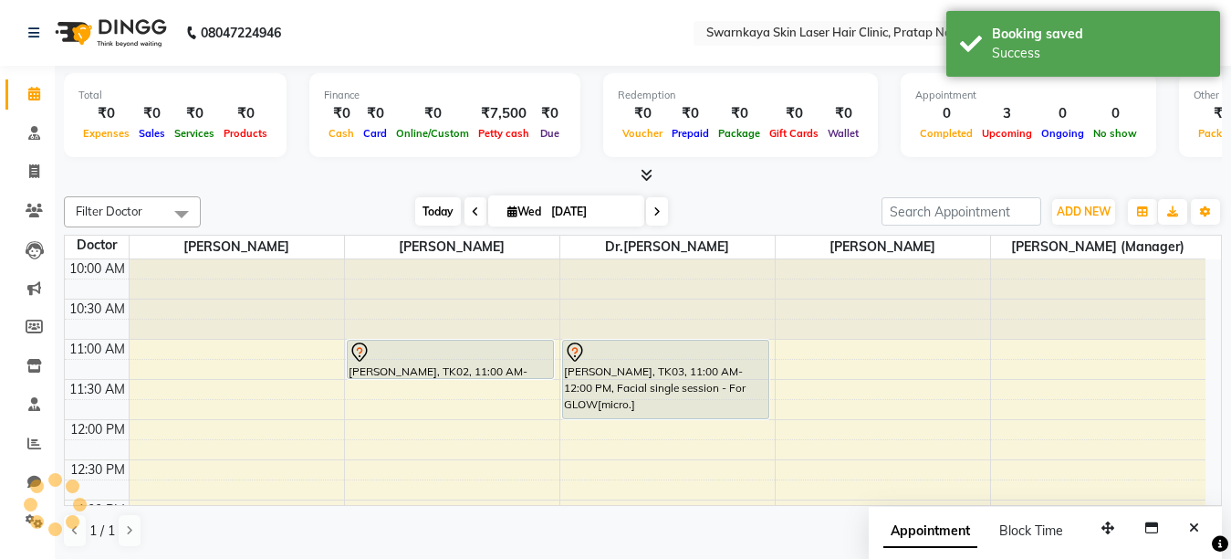
scroll to position [322, 0]
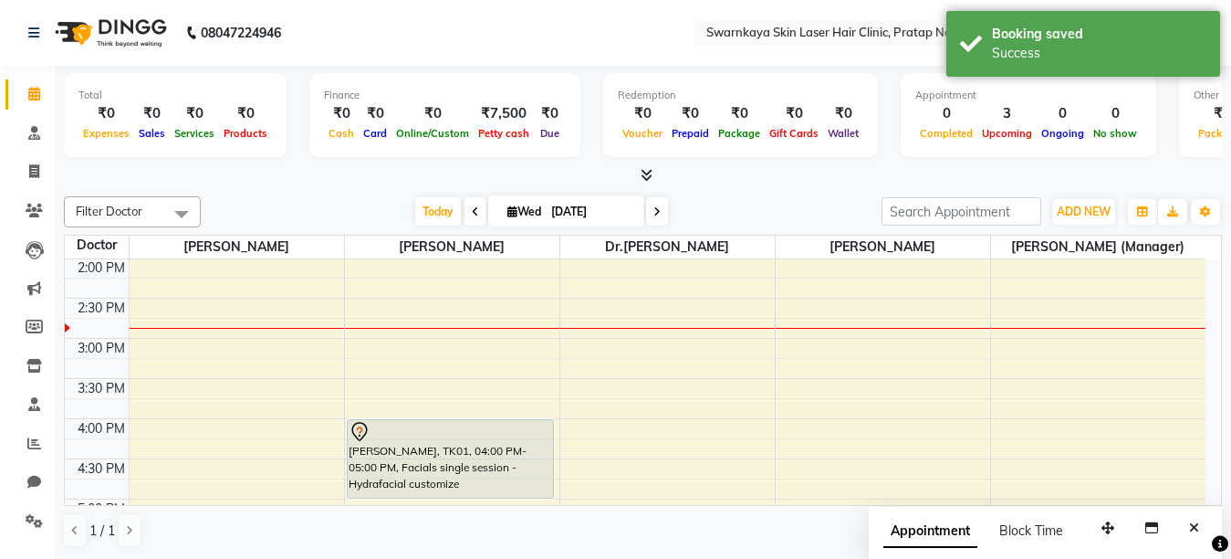
click at [472, 209] on icon at bounding box center [475, 211] width 7 height 11
type input "02-09-2025"
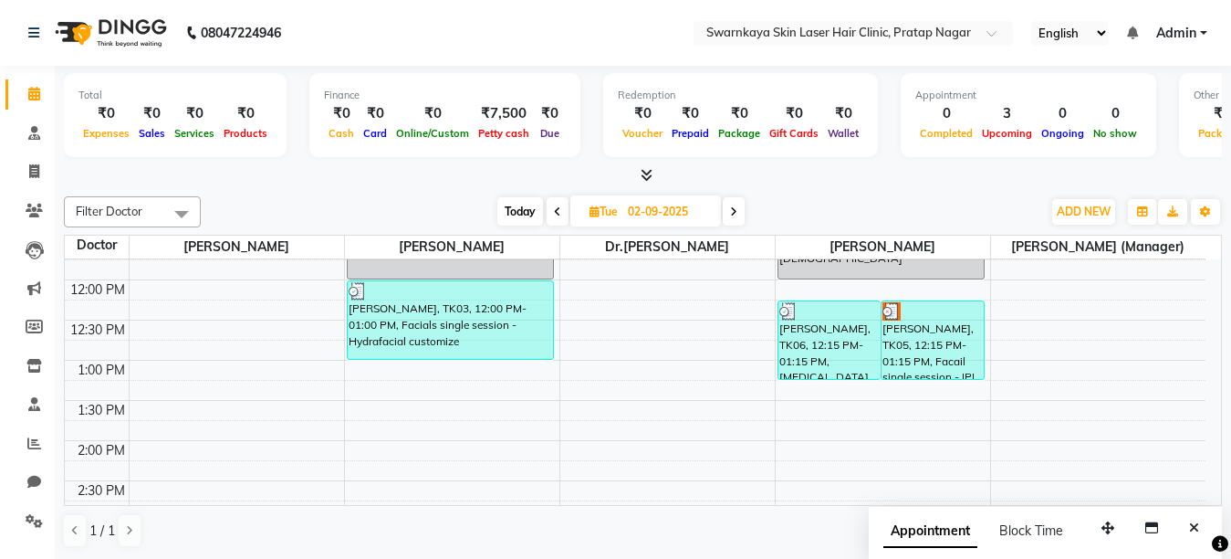
scroll to position [103, 0]
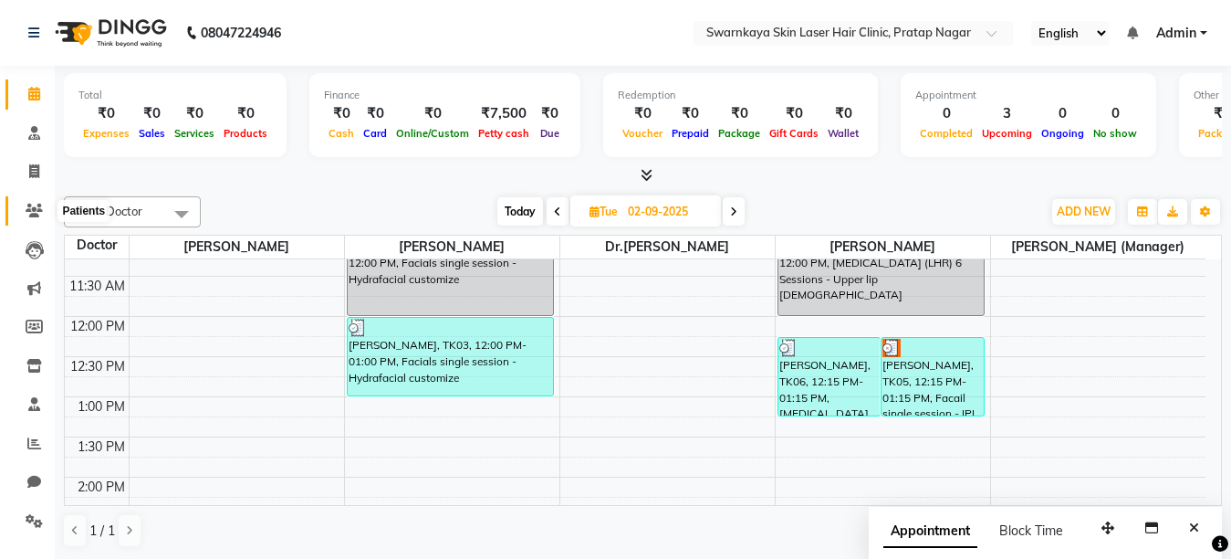
click at [30, 204] on icon at bounding box center [34, 211] width 17 height 14
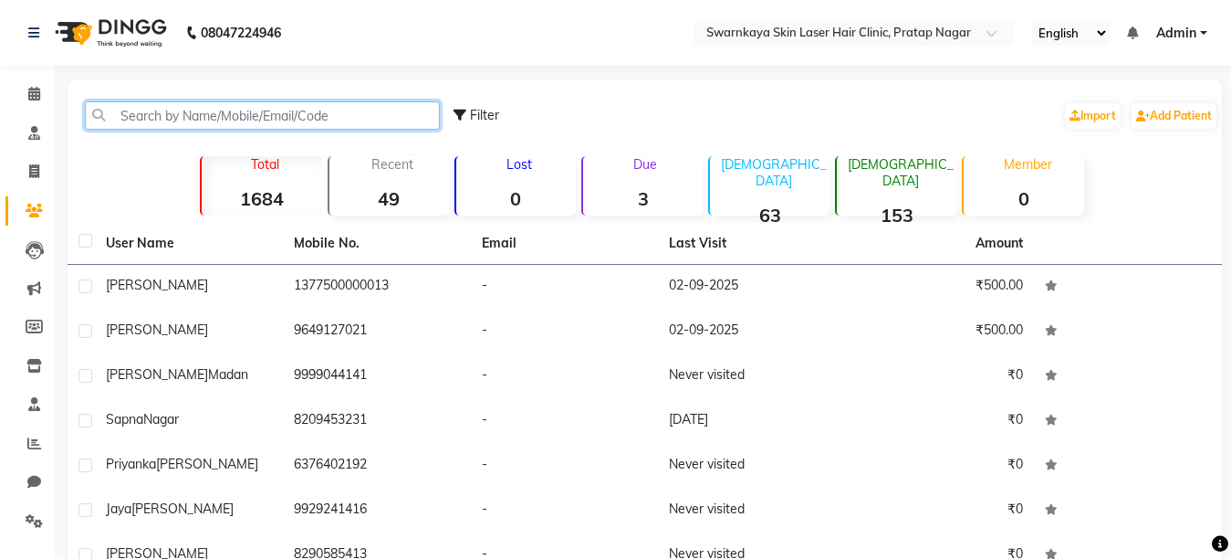
click at [164, 120] on input "text" at bounding box center [262, 115] width 355 height 28
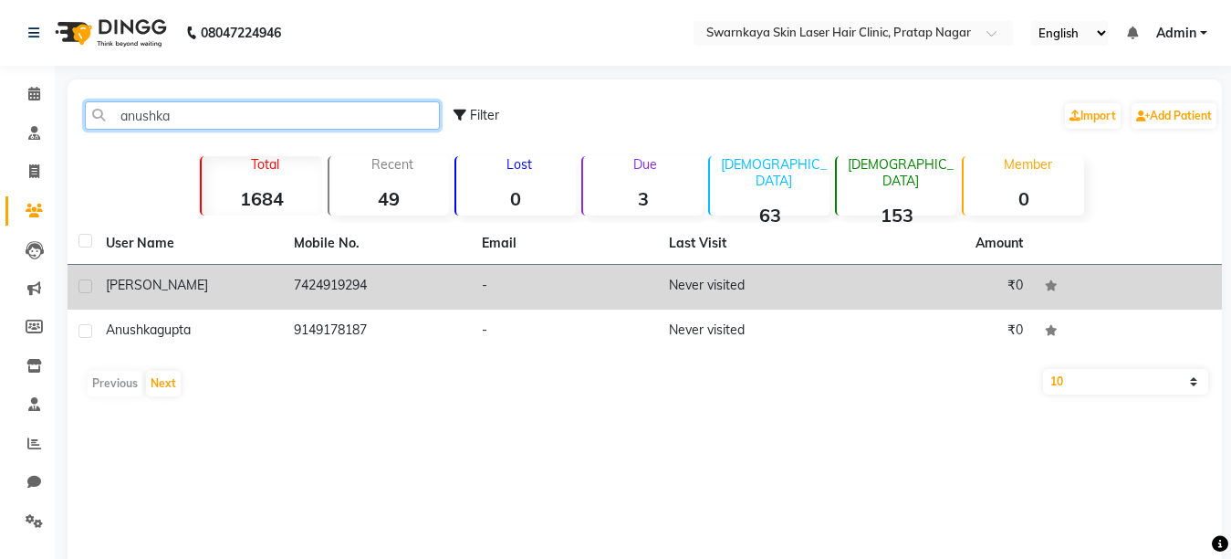
type input "anushka"
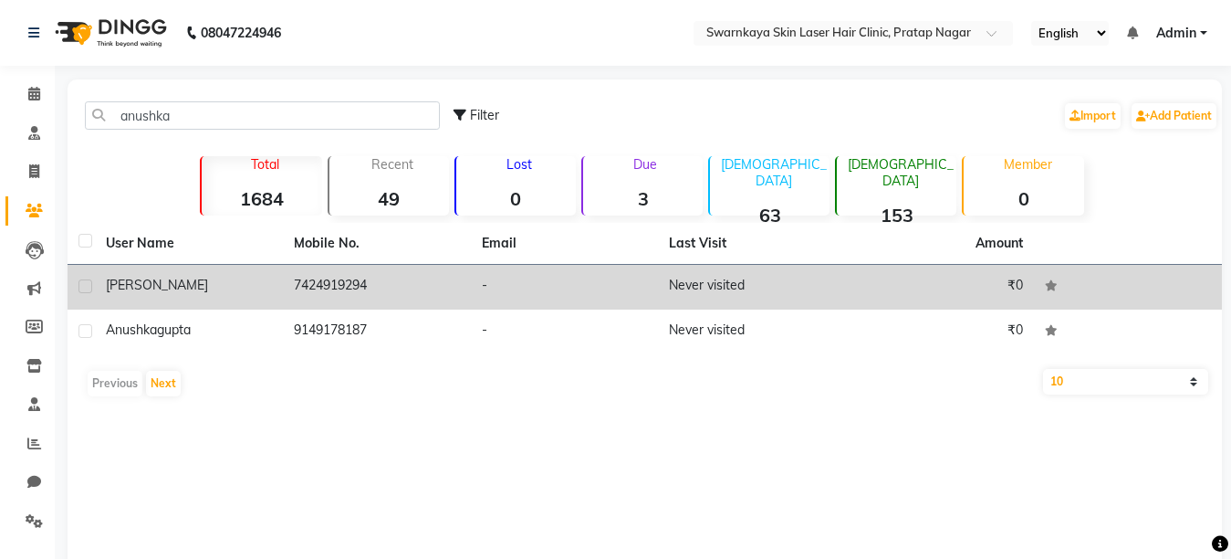
click at [191, 270] on td "[PERSON_NAME]" at bounding box center [189, 287] width 188 height 45
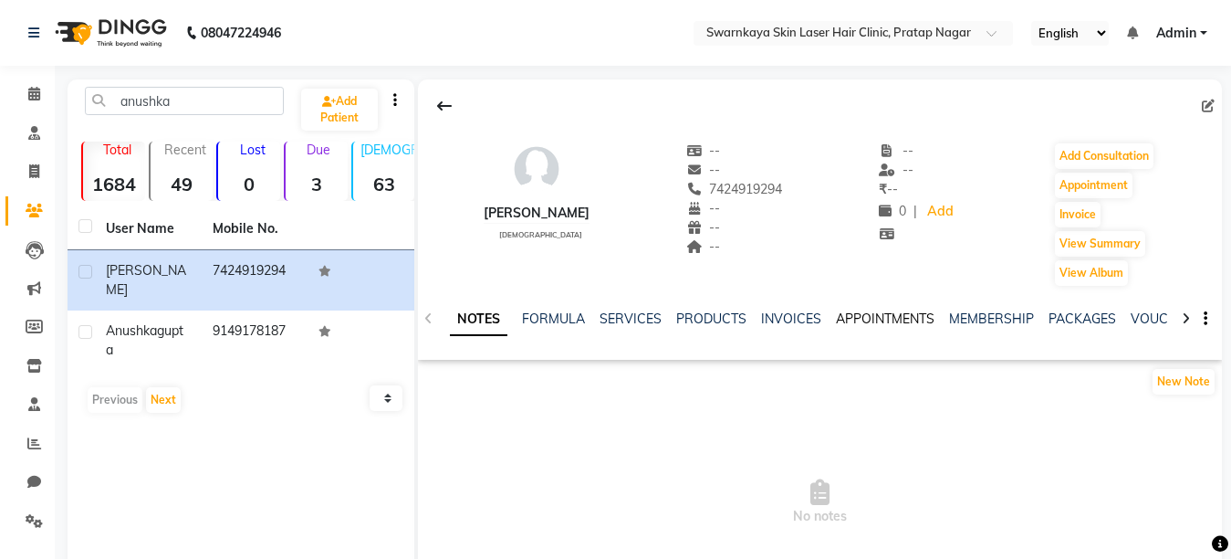
click at [872, 319] on link "APPOINTMENTS" at bounding box center [885, 318] width 99 height 16
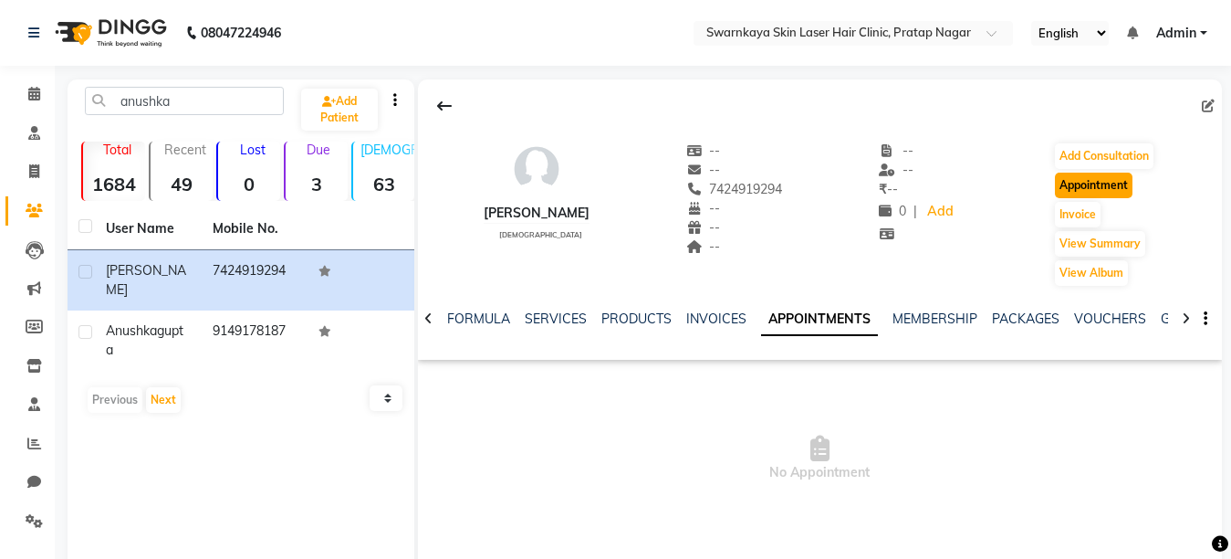
click at [1091, 179] on button "Appointment" at bounding box center [1094, 186] width 78 height 26
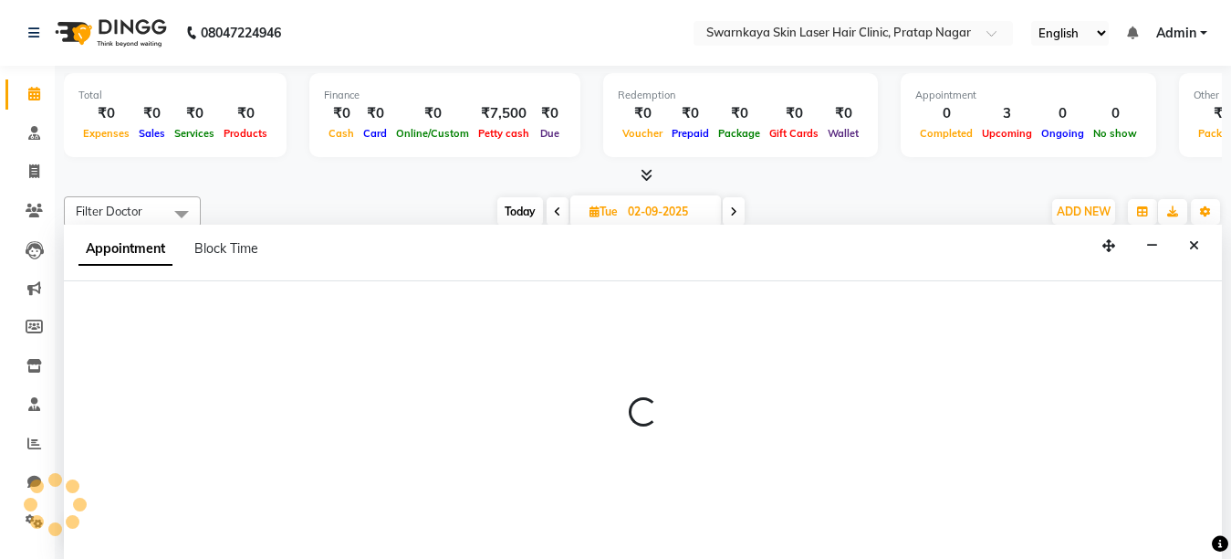
scroll to position [1, 0]
select select "tentative"
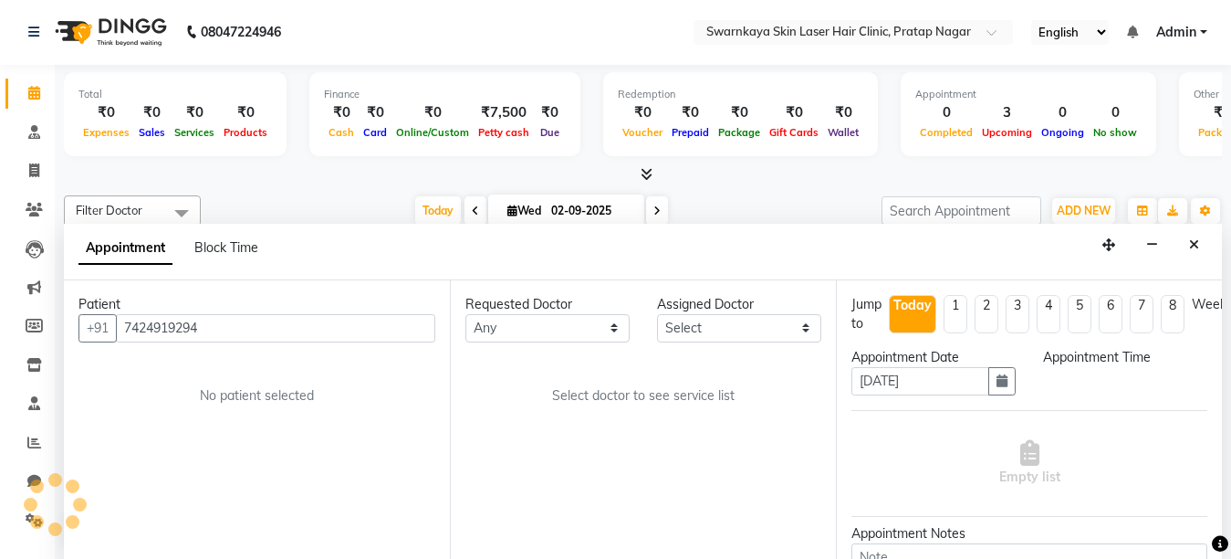
type input "[DATE]"
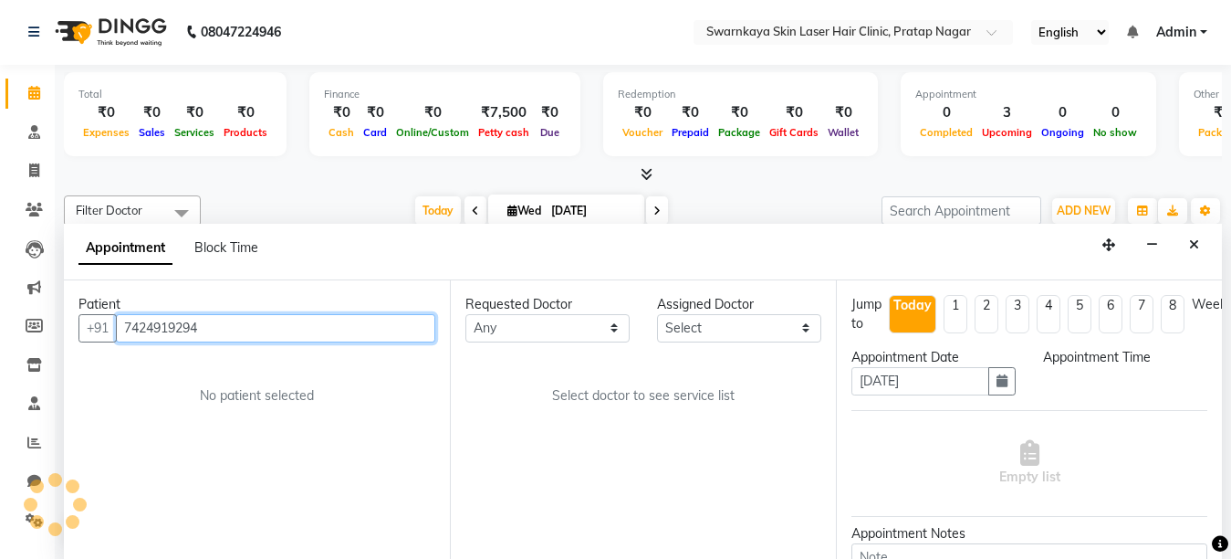
select select "660"
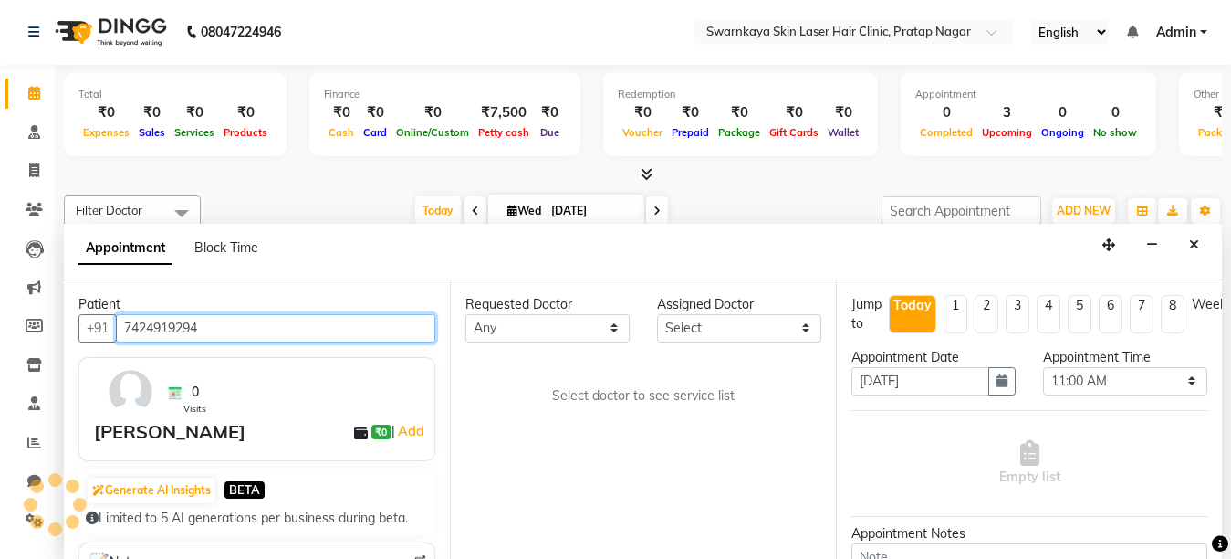
scroll to position [322, 0]
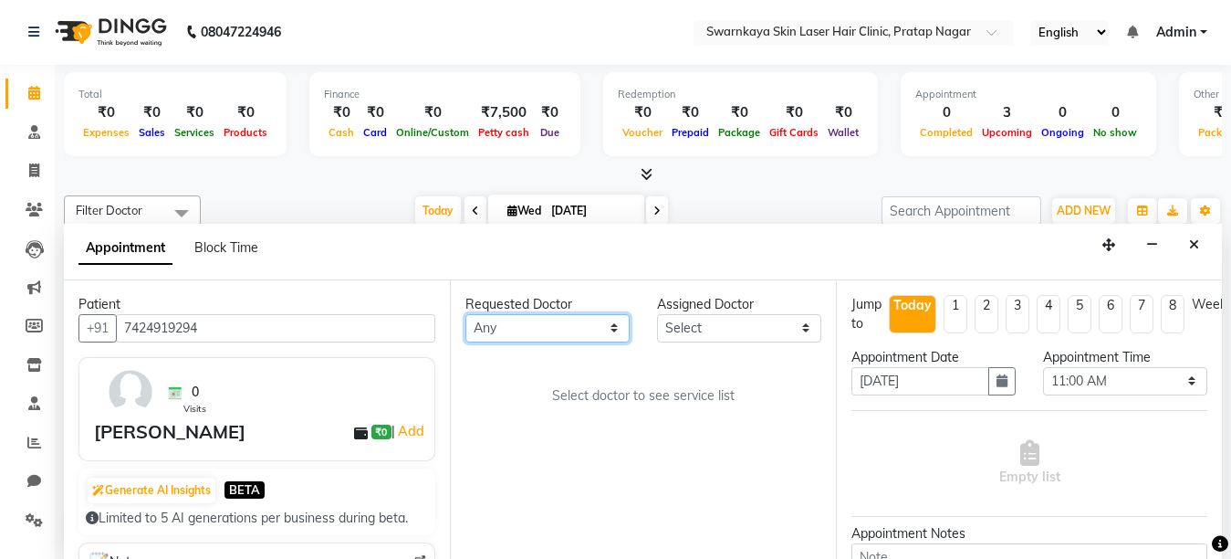
click at [614, 326] on select "Any [PERSON_NAME] Dr.[PERSON_NAME] [PERSON_NAME] [PERSON_NAME] [PERSON_NAME] (M…" at bounding box center [548, 328] width 164 height 28
select select "83970"
click at [466, 314] on select "Any [PERSON_NAME] Dr.[PERSON_NAME] [PERSON_NAME] [PERSON_NAME] [PERSON_NAME] (M…" at bounding box center [548, 328] width 164 height 28
select select "83970"
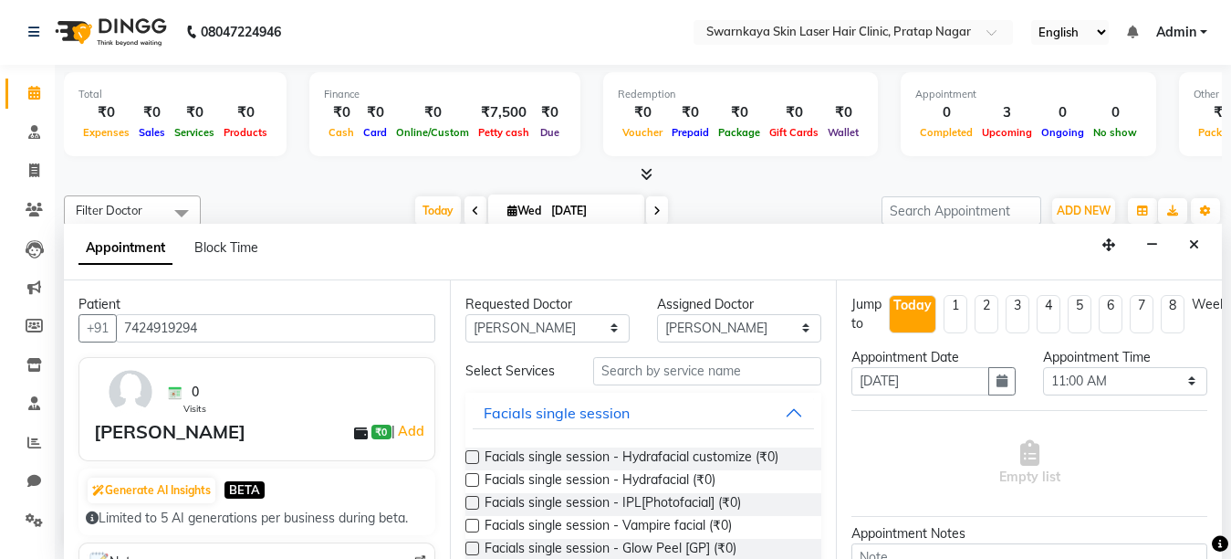
click at [1213, 532] on div at bounding box center [1220, 543] width 16 height 25
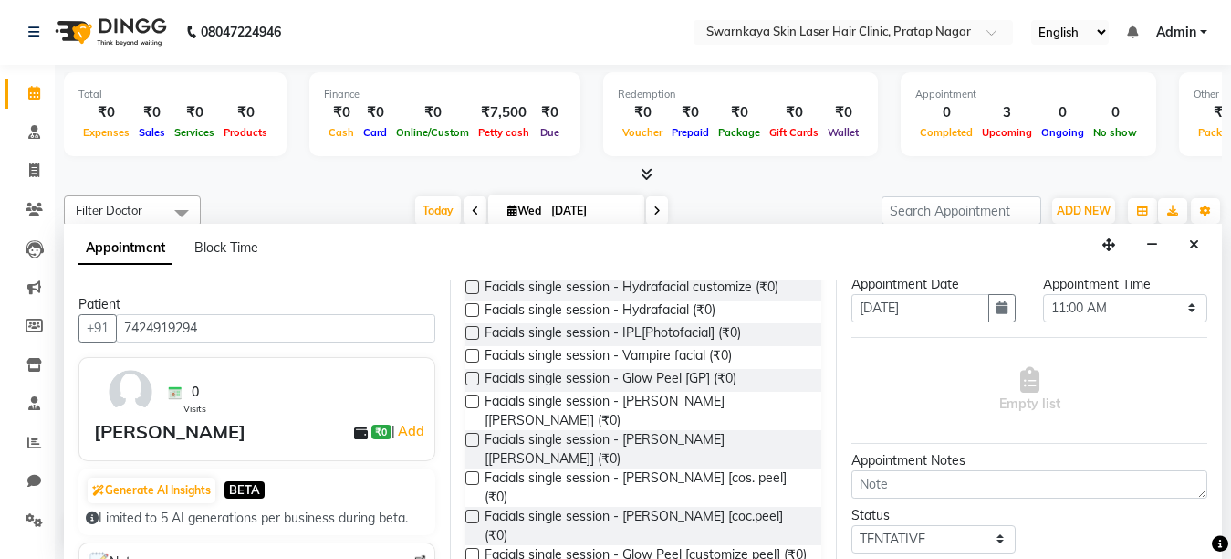
scroll to position [183, 0]
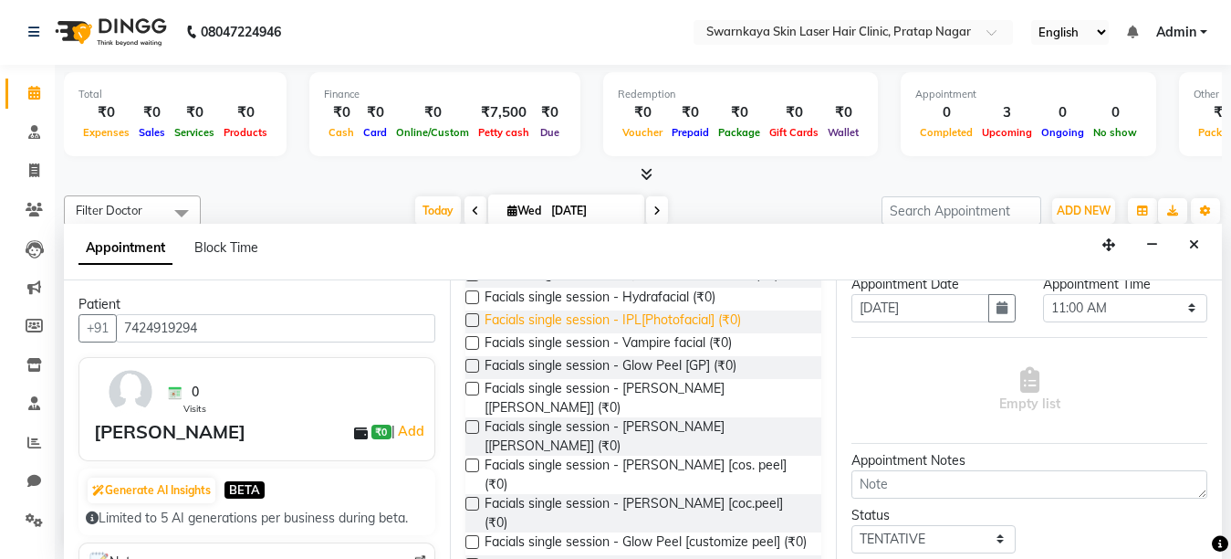
click at [723, 319] on span "Facials single session - IPL[Photofacial] (₹0)" at bounding box center [613, 321] width 257 height 23
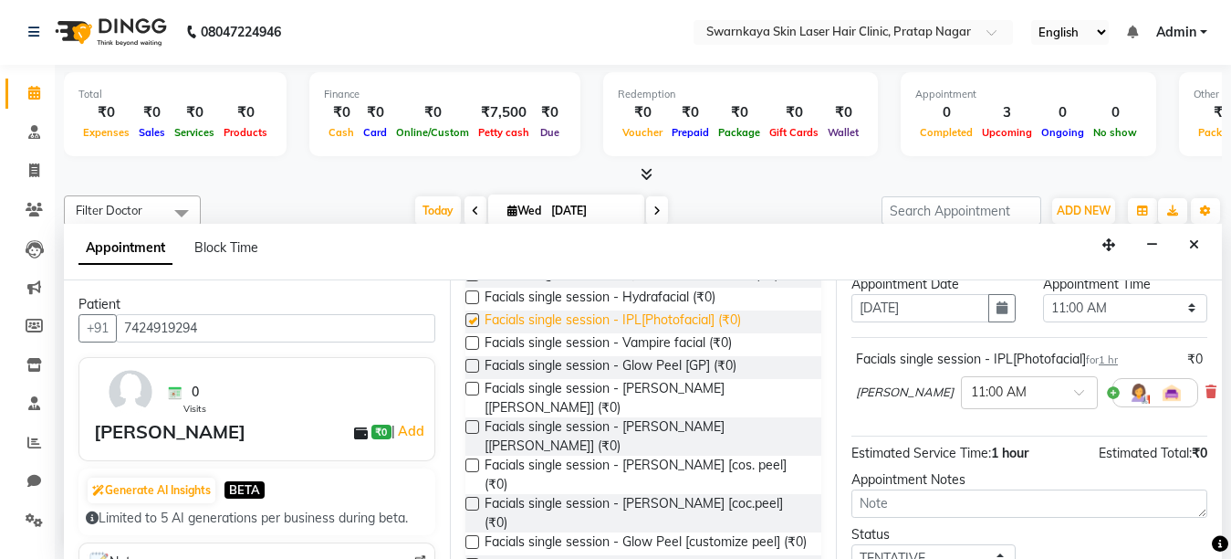
checkbox input "false"
click at [997, 305] on icon "button" at bounding box center [1002, 307] width 11 height 13
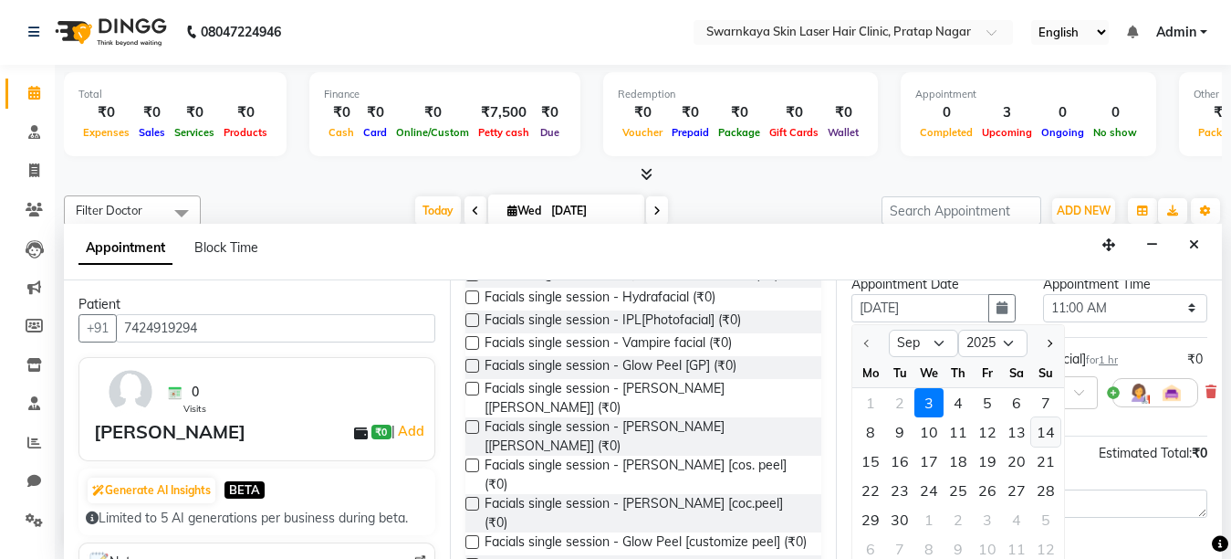
click at [1049, 425] on div "14" at bounding box center [1046, 431] width 29 height 29
type input "[DATE]"
select select "660"
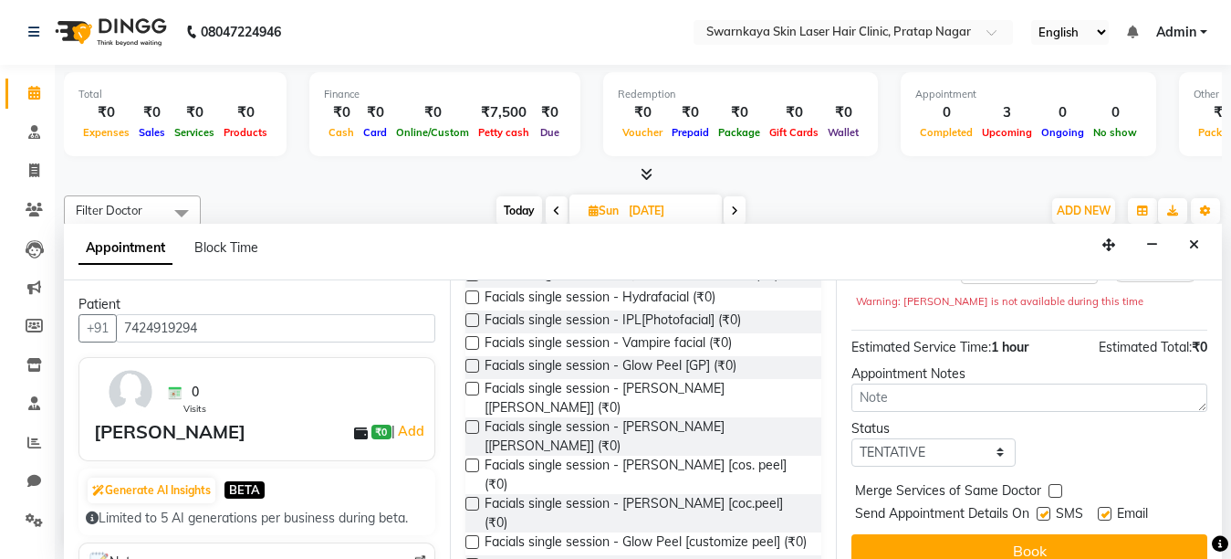
scroll to position [236, 0]
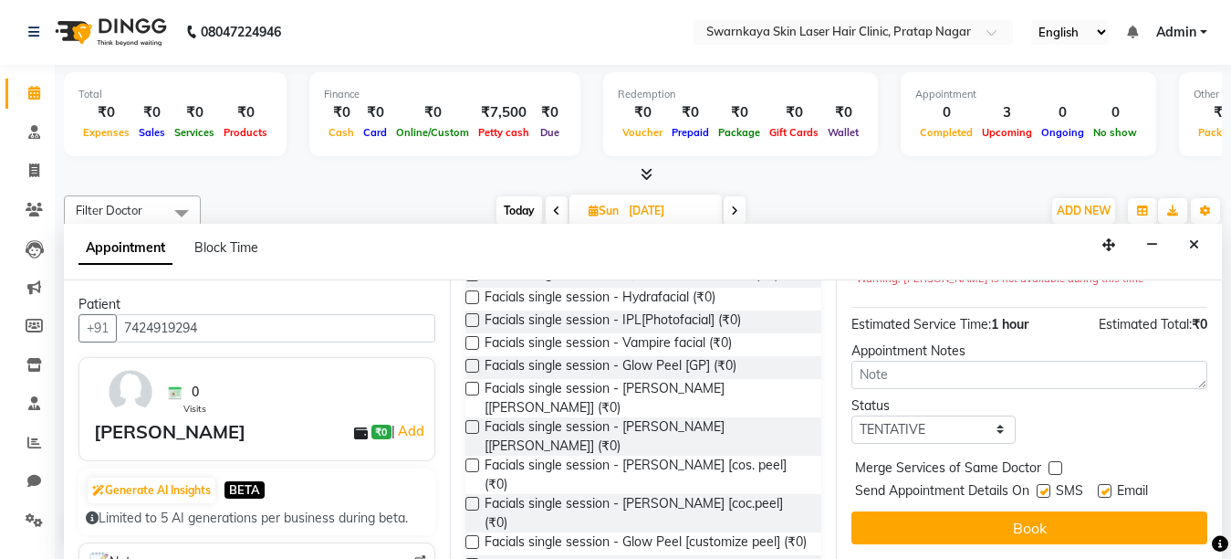
click at [1104, 484] on label at bounding box center [1105, 491] width 14 height 14
click at [1104, 487] on input "checkbox" at bounding box center [1104, 493] width 12 height 12
checkbox input "false"
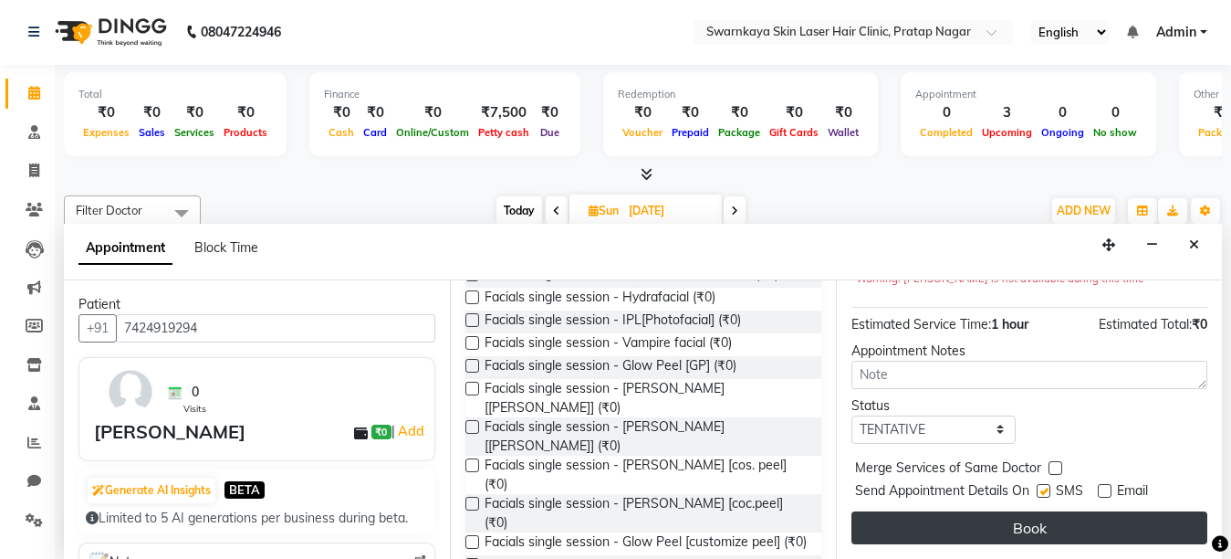
click at [1100, 511] on button "Book" at bounding box center [1030, 527] width 356 height 33
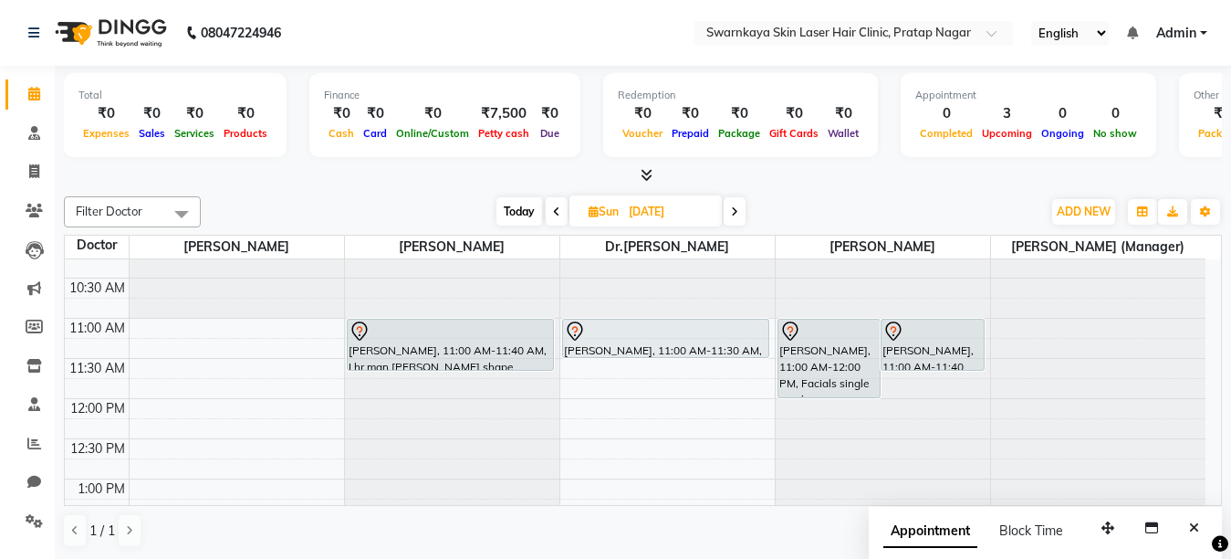
scroll to position [0, 0]
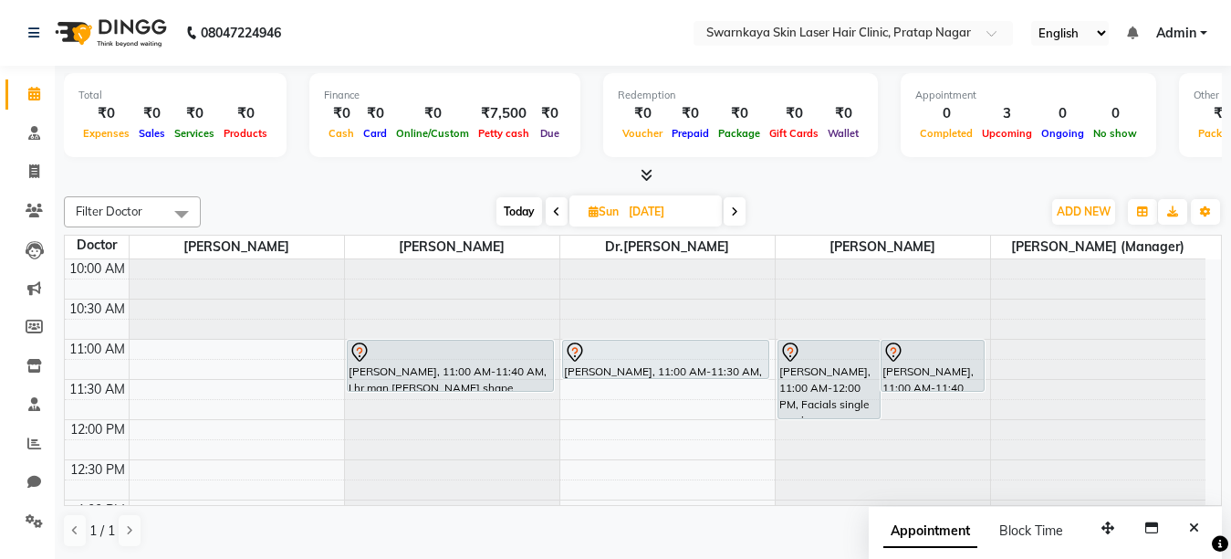
click at [523, 205] on span "Today" at bounding box center [520, 211] width 46 height 28
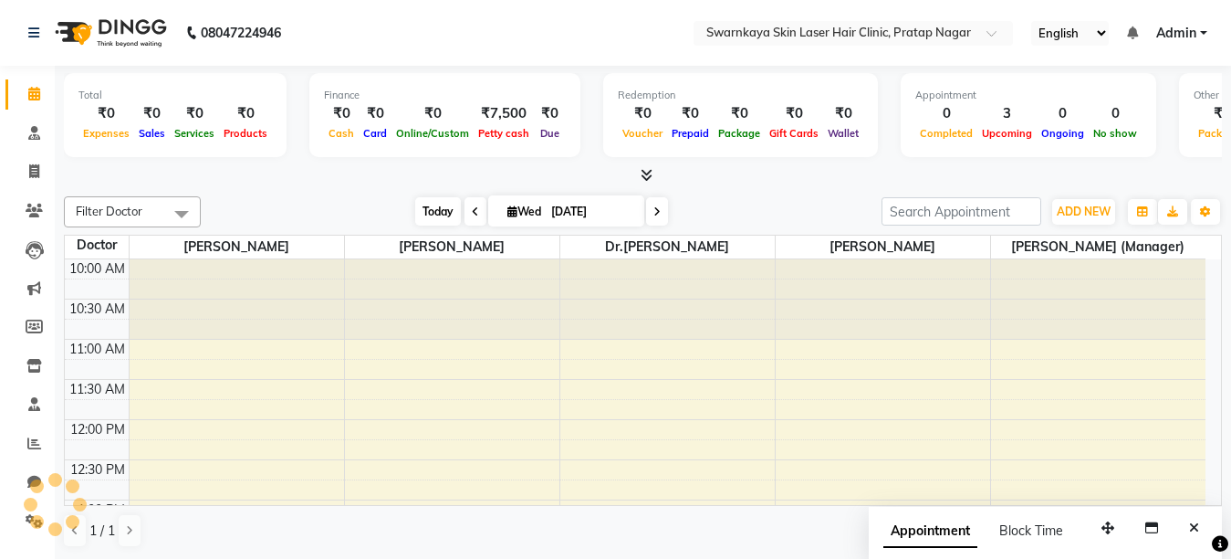
scroll to position [322, 0]
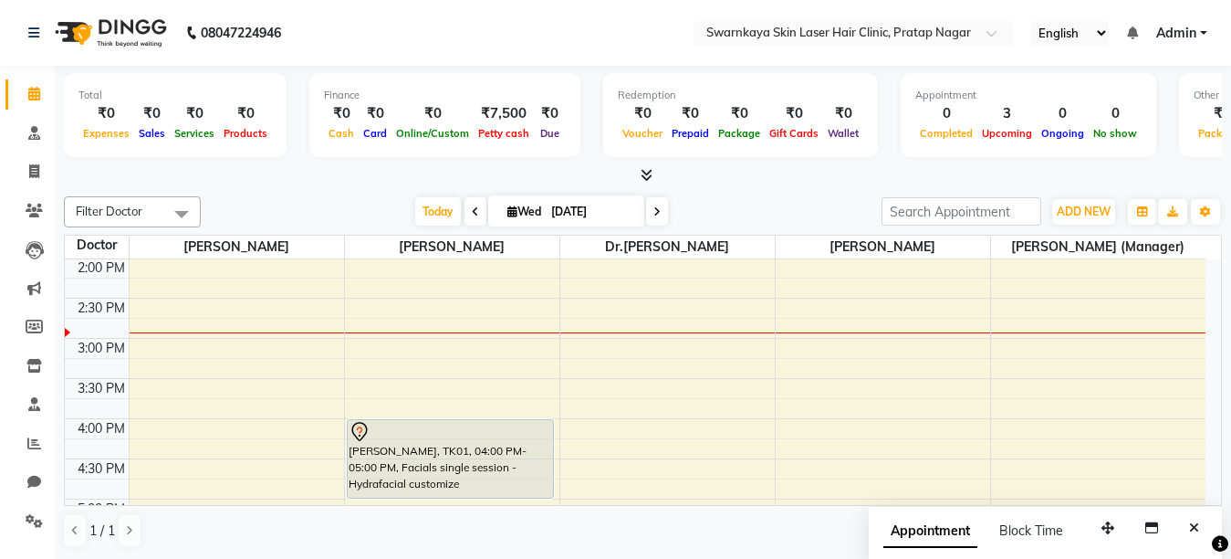
click at [654, 207] on icon at bounding box center [657, 211] width 7 height 11
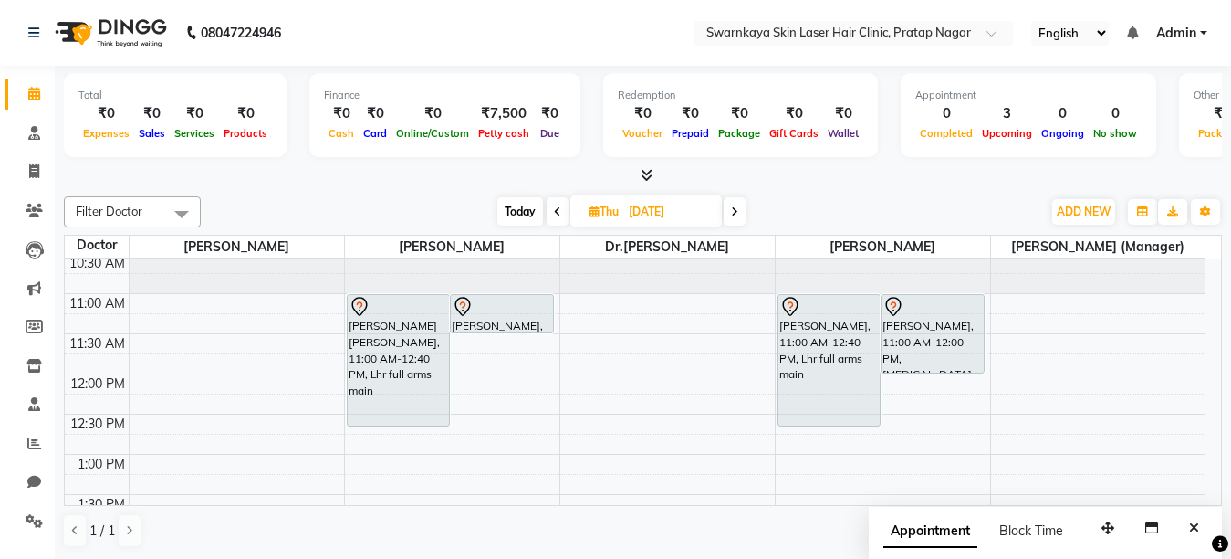
scroll to position [30, 0]
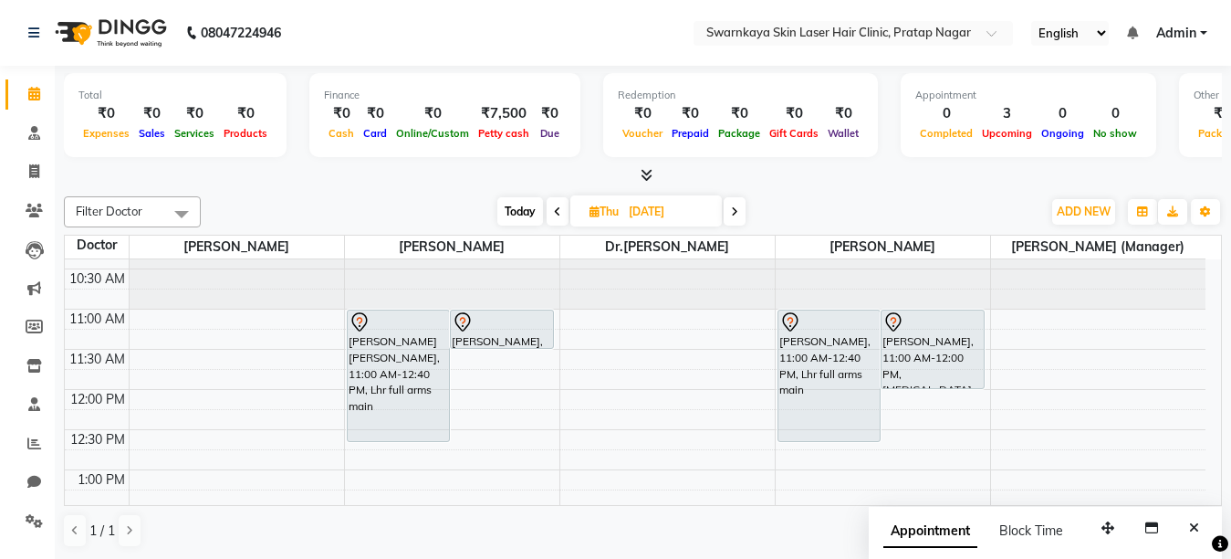
click at [733, 213] on icon at bounding box center [734, 211] width 7 height 11
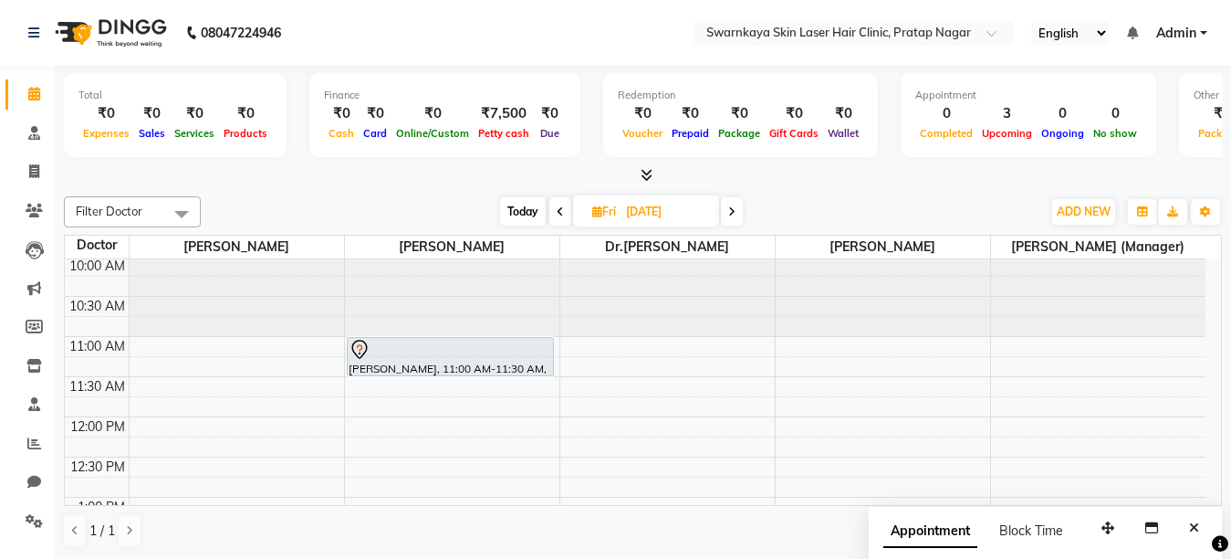
scroll to position [0, 0]
click at [730, 210] on icon at bounding box center [731, 211] width 7 height 11
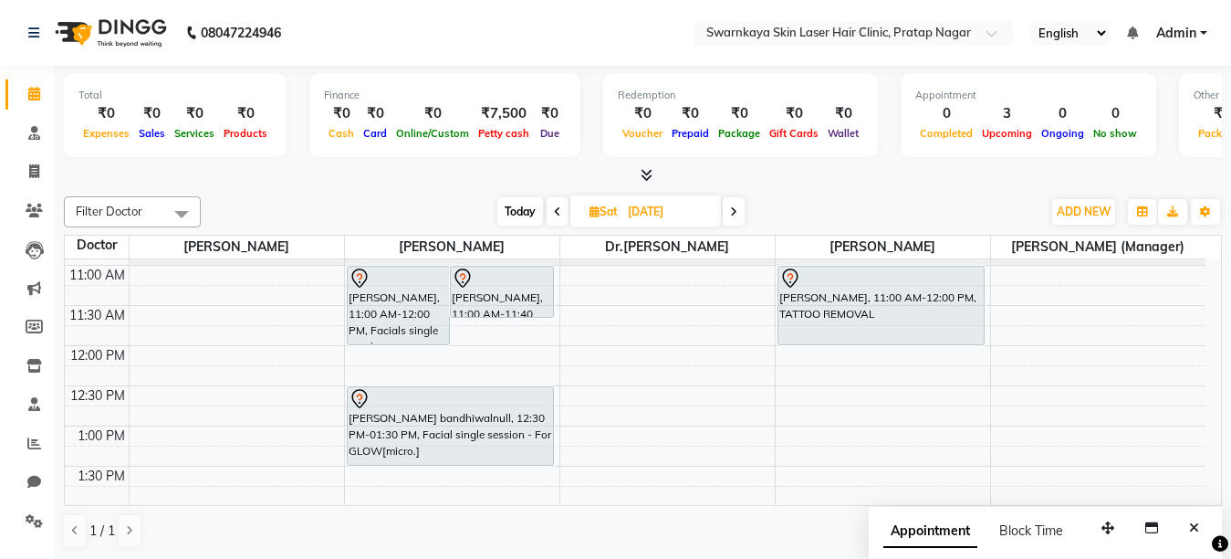
scroll to position [37, 0]
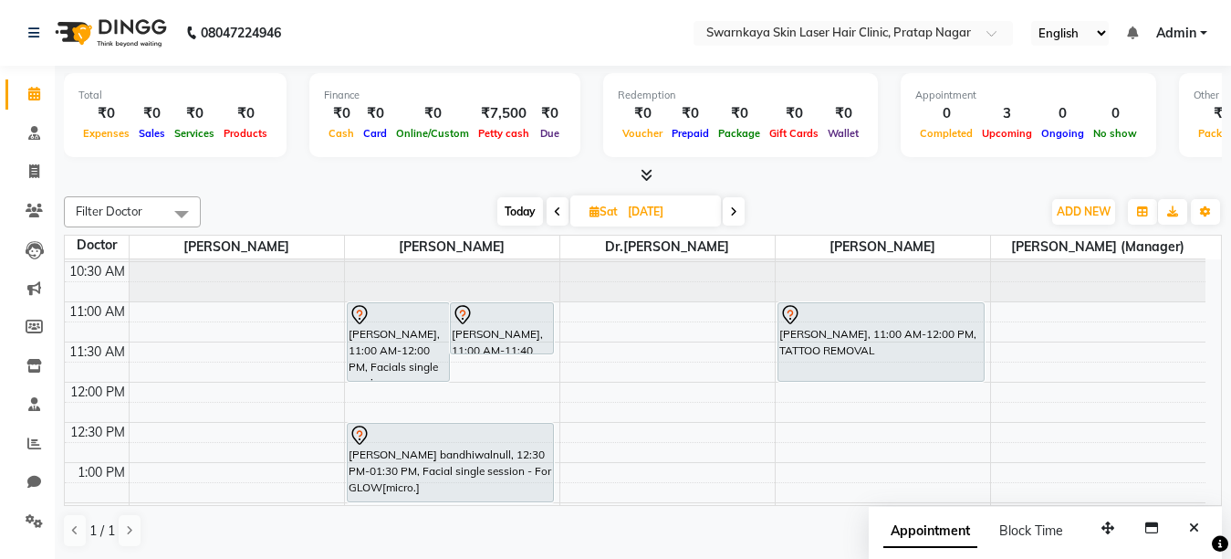
click at [552, 214] on span at bounding box center [558, 211] width 22 height 28
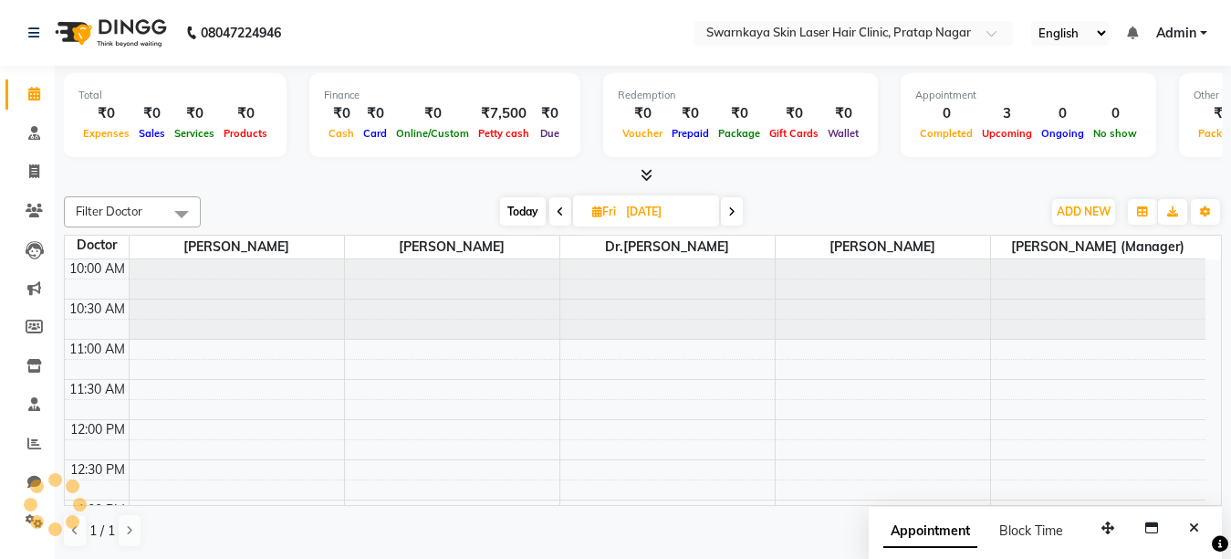
scroll to position [403, 0]
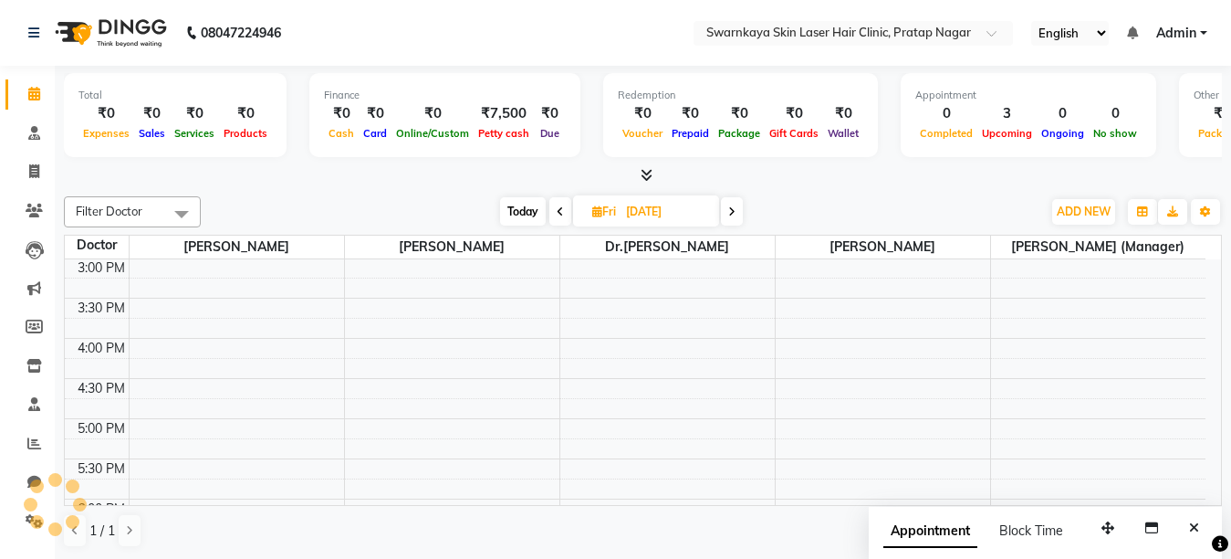
click at [552, 214] on span at bounding box center [561, 211] width 22 height 28
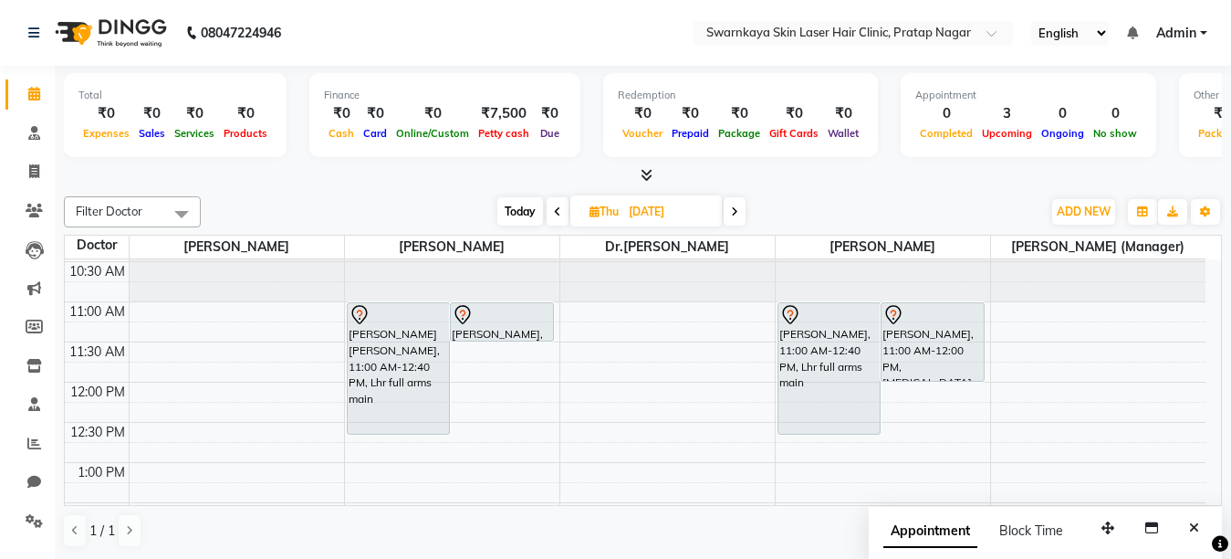
scroll to position [1, 0]
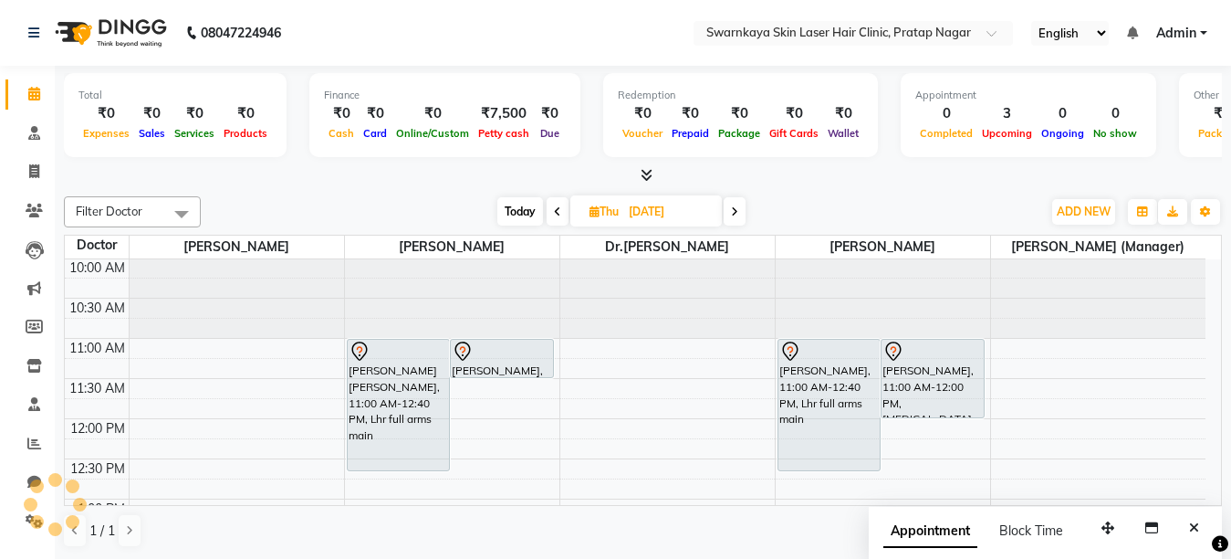
click at [554, 206] on icon at bounding box center [557, 211] width 7 height 11
type input "[DATE]"
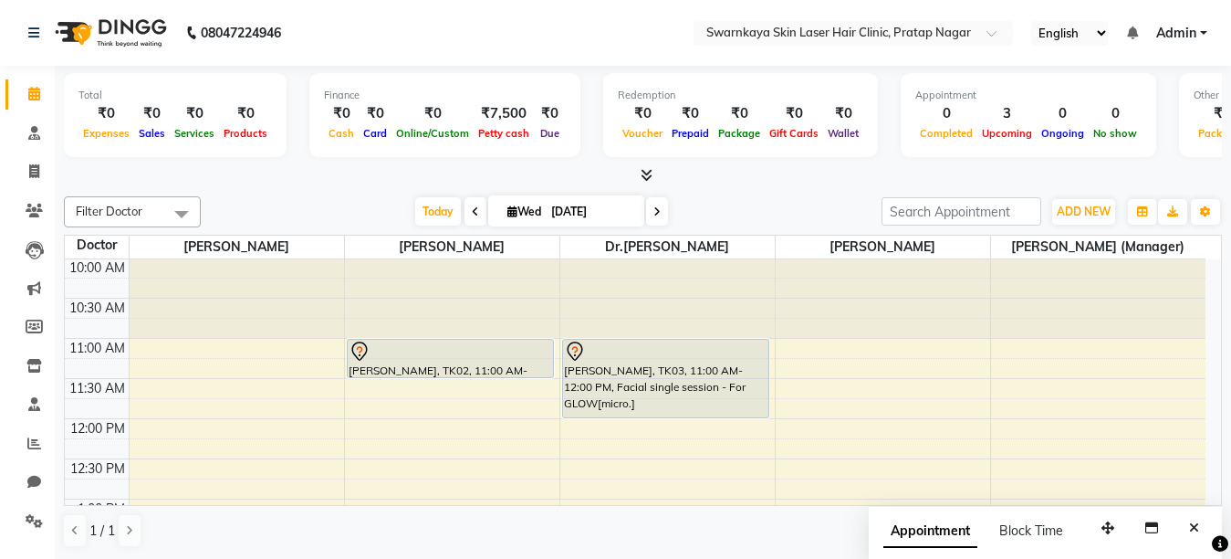
scroll to position [0, 0]
click at [427, 201] on span "Today" at bounding box center [438, 211] width 46 height 28
